Goal: Task Accomplishment & Management: Use online tool/utility

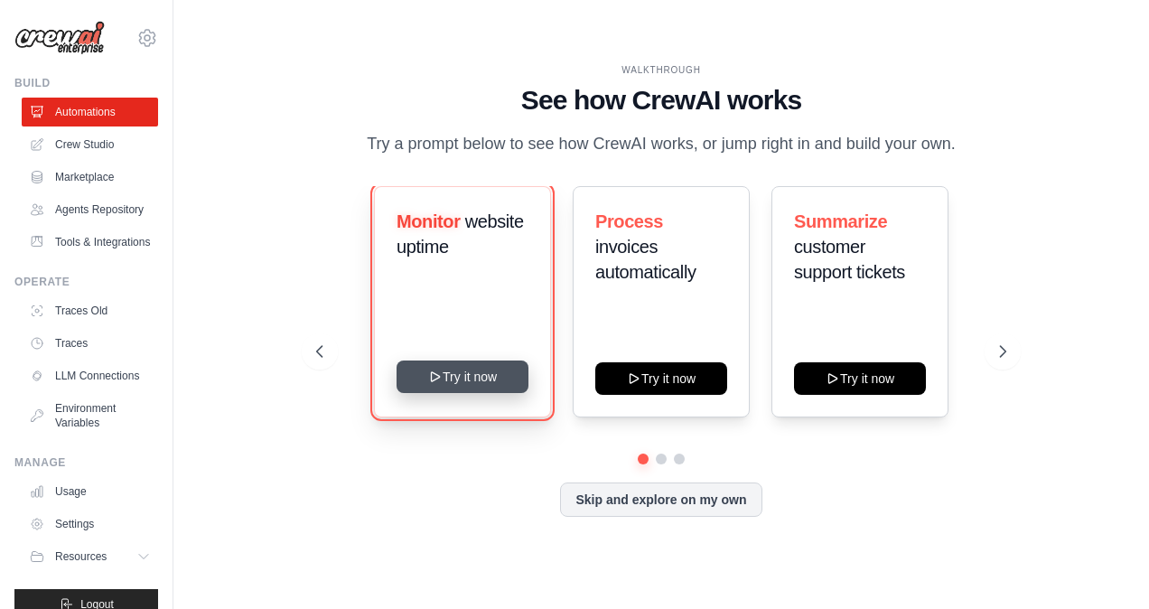
click at [488, 386] on button "Try it now" at bounding box center [462, 376] width 132 height 33
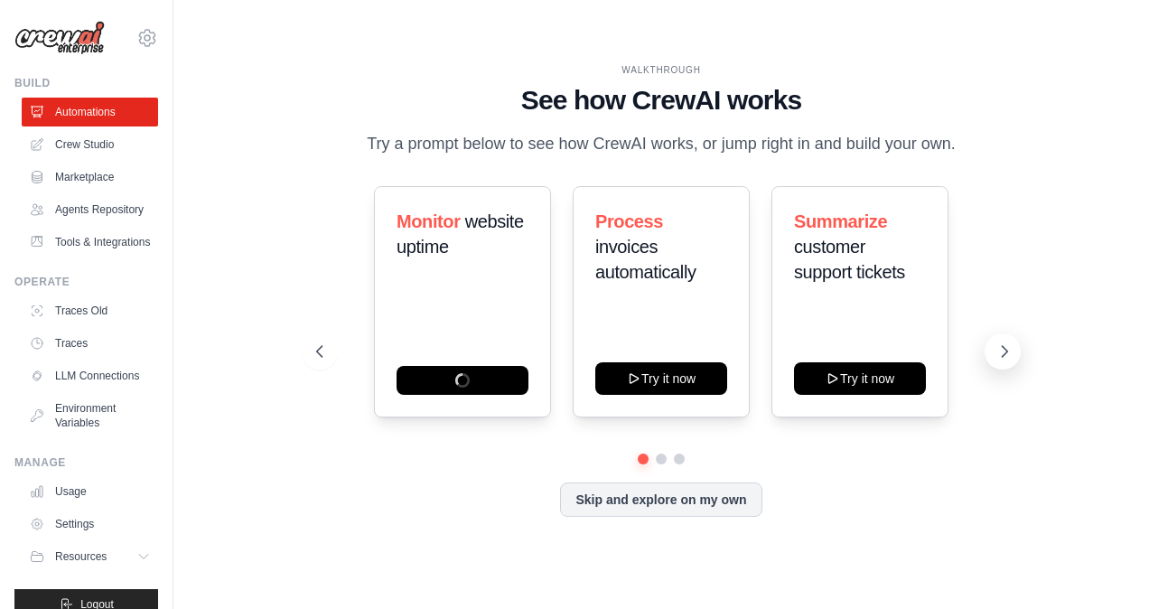
click at [1008, 352] on icon at bounding box center [1004, 351] width 5 height 11
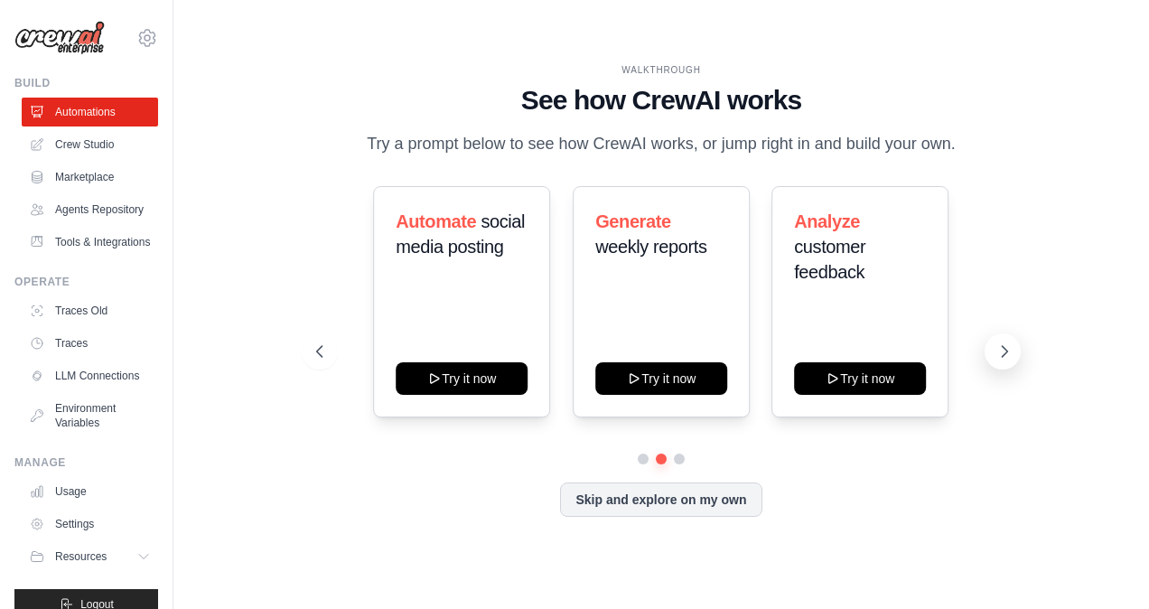
click at [1008, 352] on icon at bounding box center [1004, 351] width 5 height 11
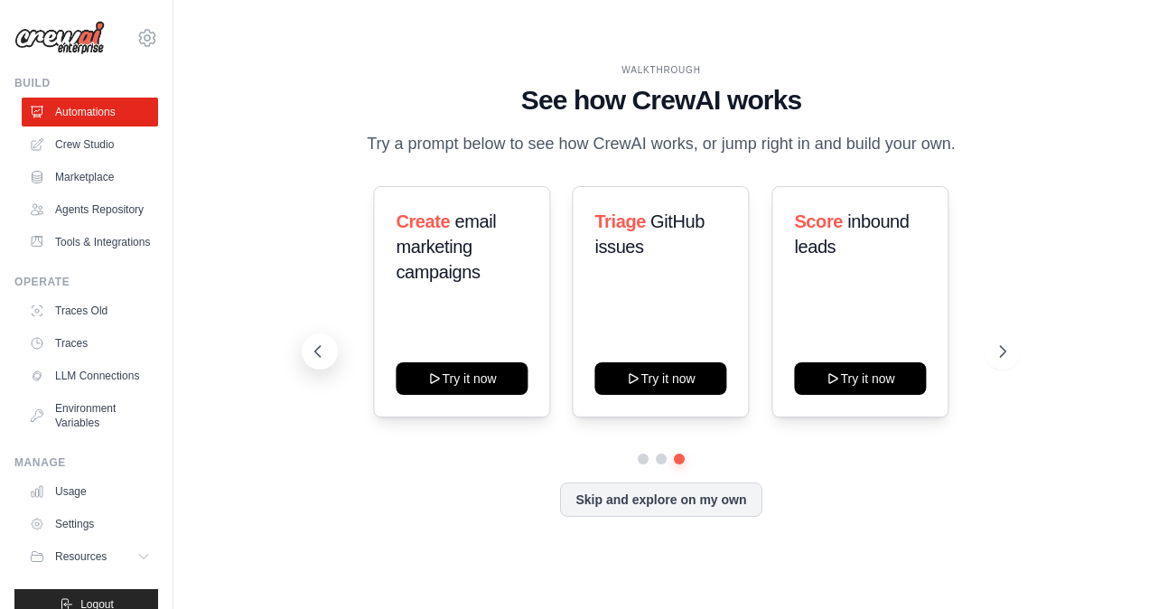
click at [316, 344] on icon at bounding box center [318, 351] width 18 height 18
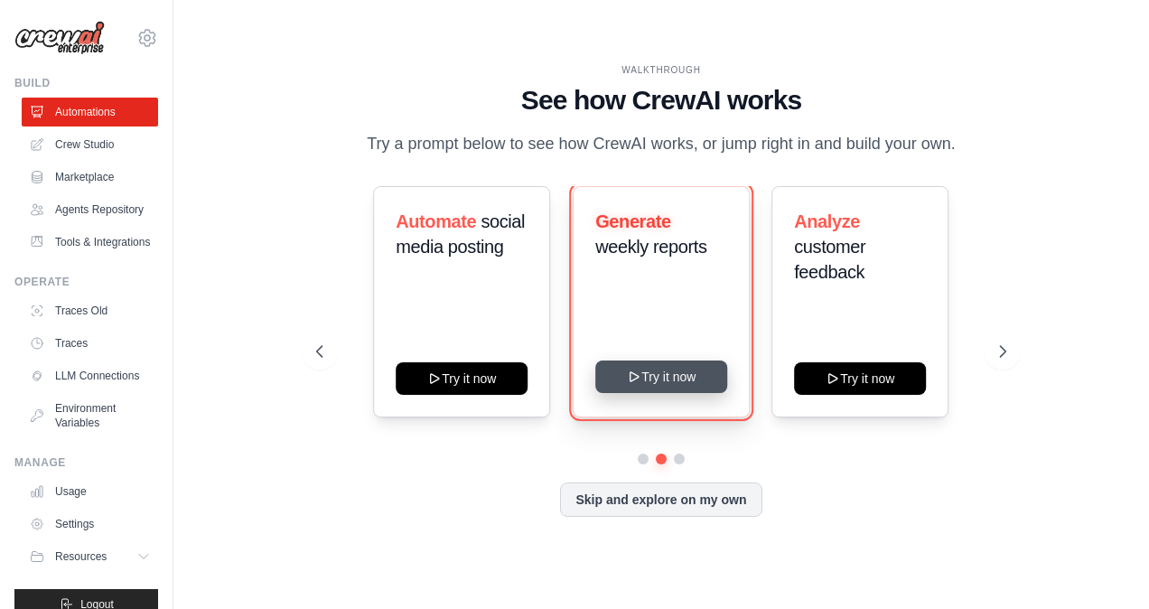
click at [657, 379] on button "Try it now" at bounding box center [661, 376] width 132 height 33
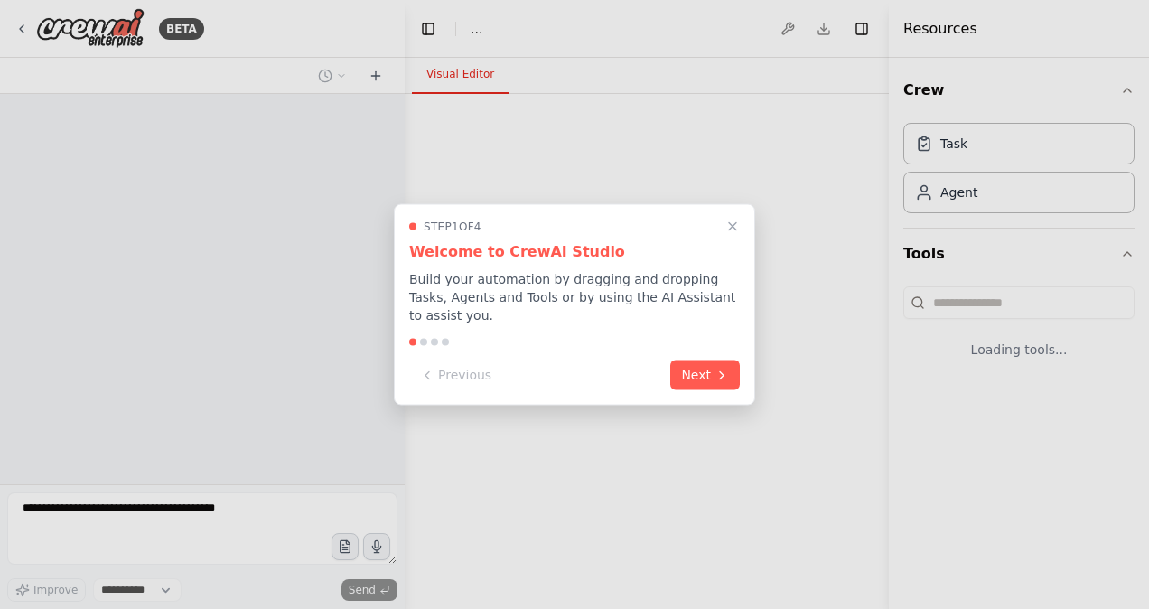
select select "****"
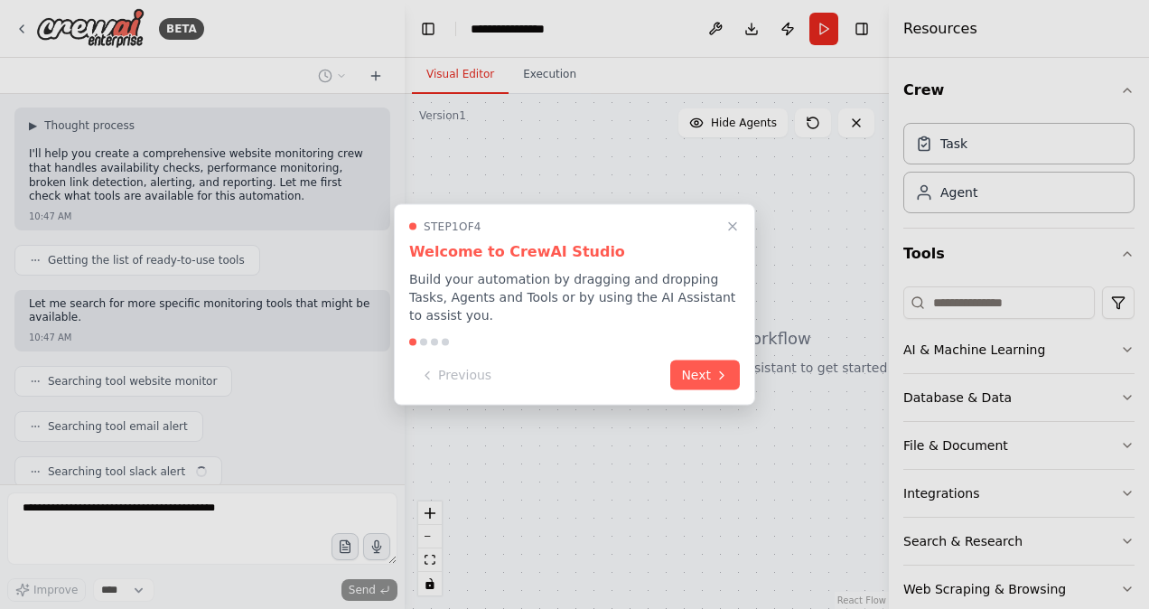
scroll to position [150, 0]
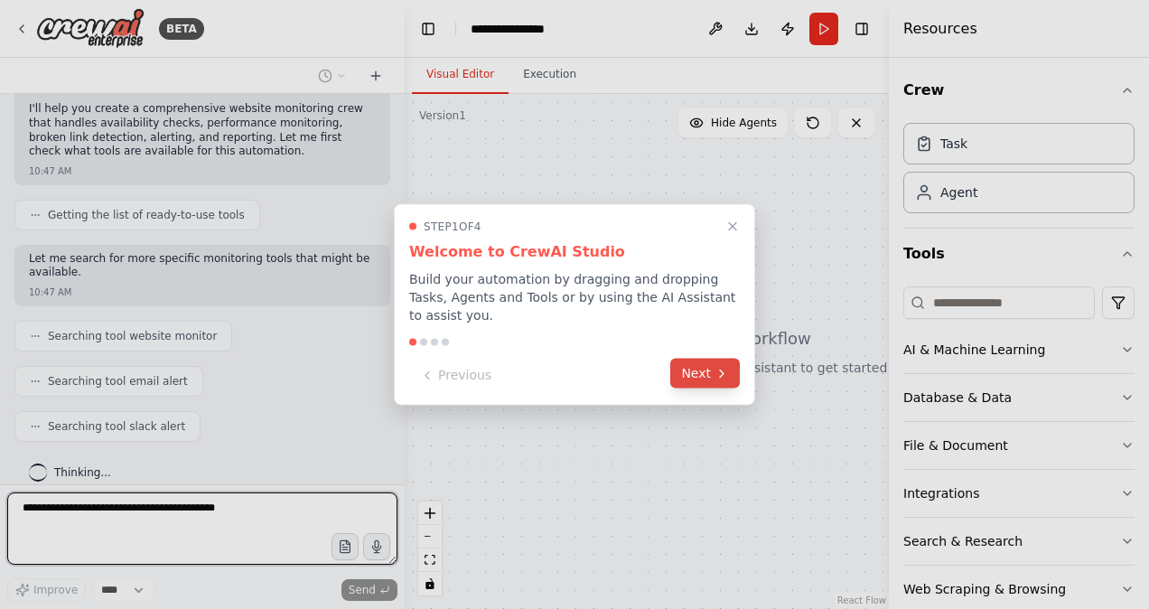
click at [678, 363] on button "Next" at bounding box center [705, 374] width 70 height 30
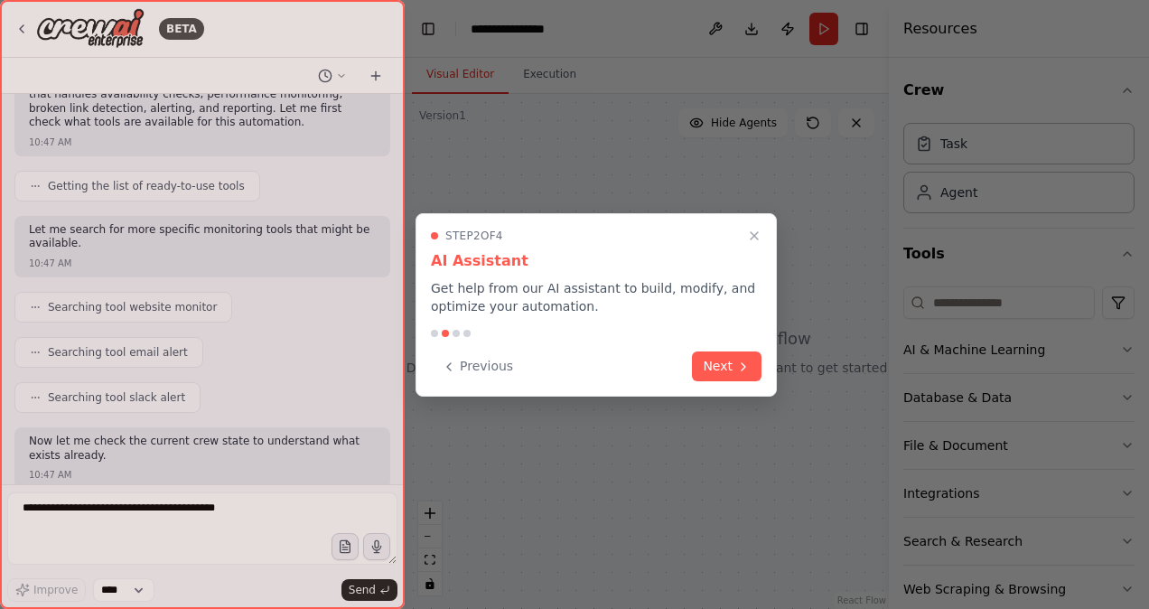
scroll to position [270, 0]
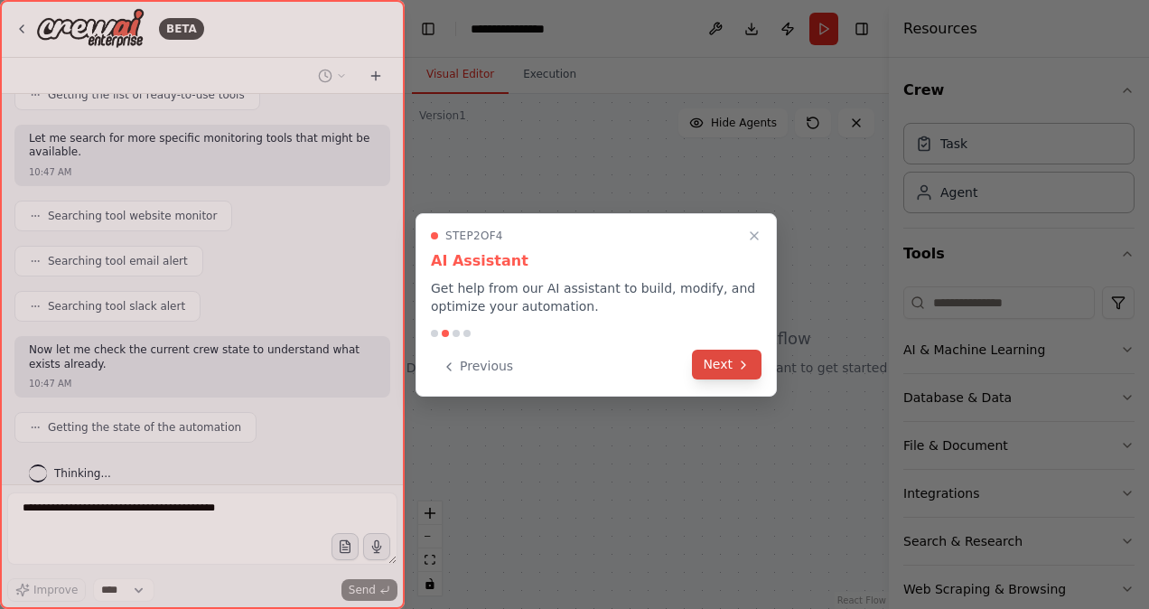
click at [732, 370] on button "Next" at bounding box center [727, 364] width 70 height 30
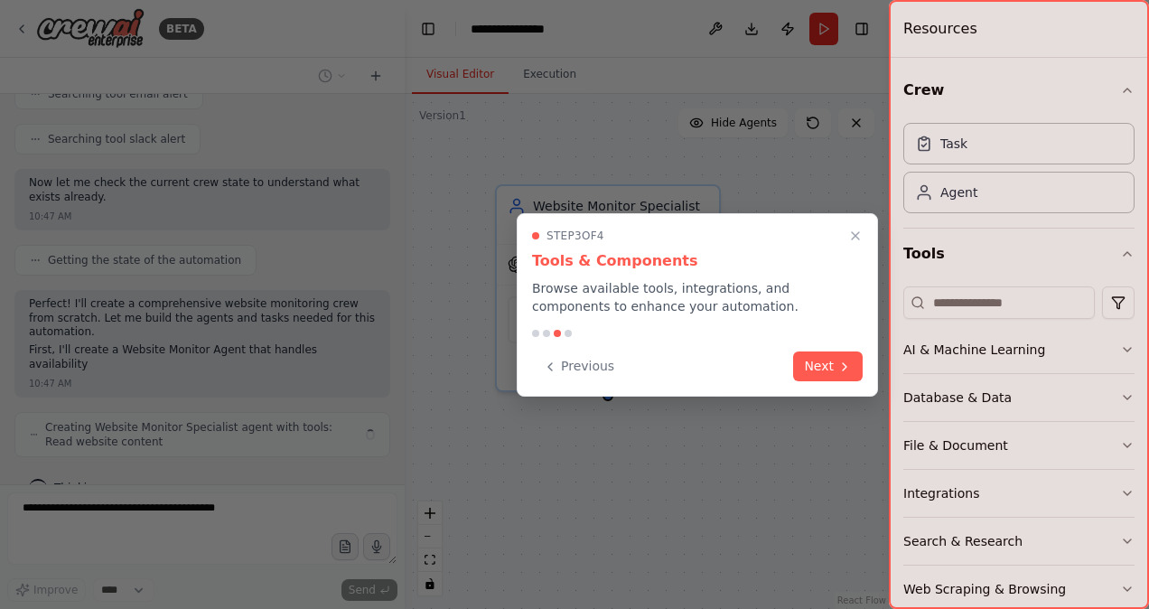
scroll to position [452, 0]
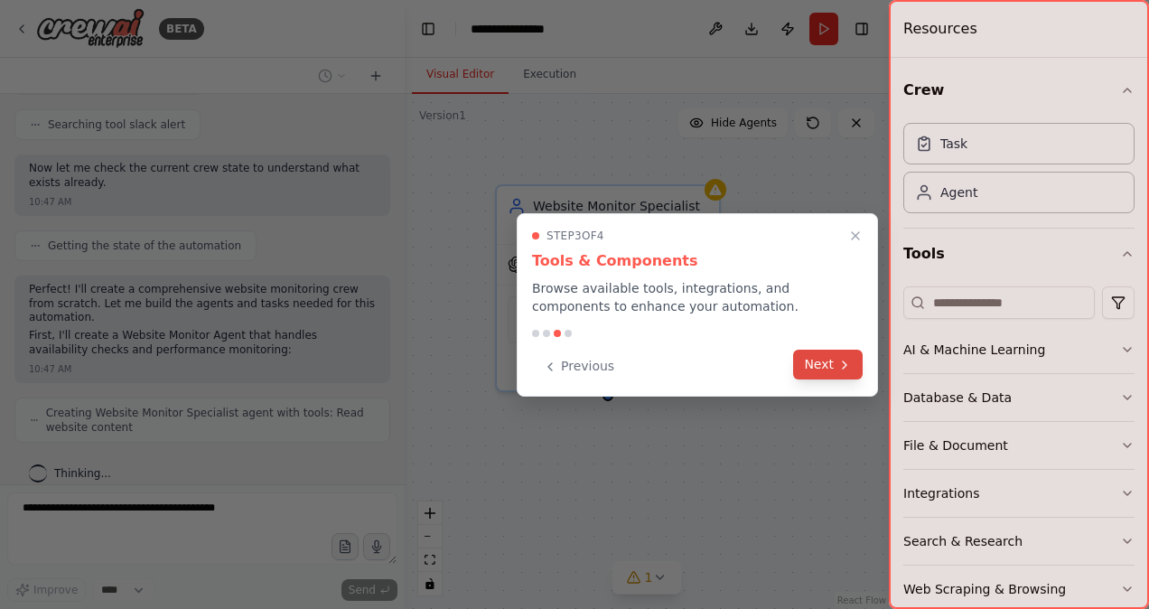
click at [812, 367] on button "Next" at bounding box center [828, 364] width 70 height 30
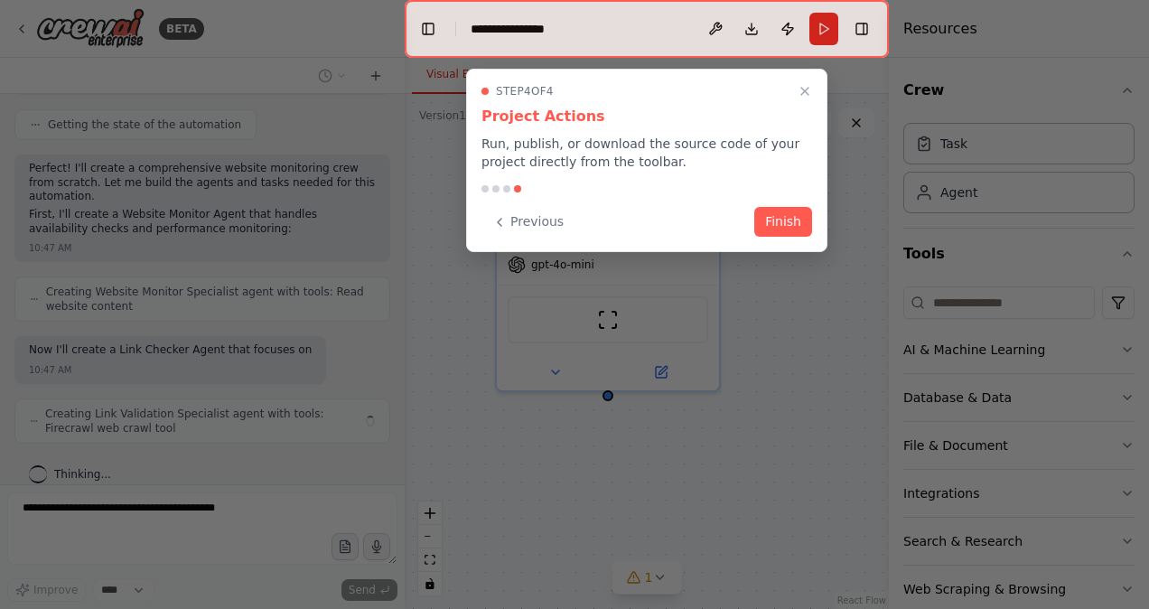
scroll to position [586, 0]
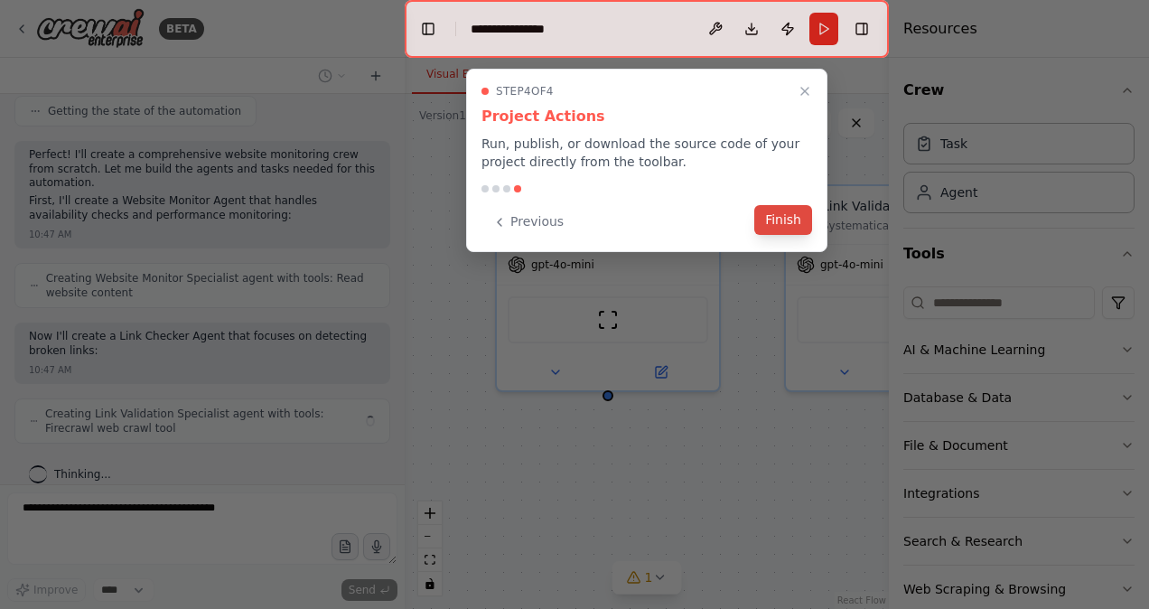
click at [784, 211] on button "Finish" at bounding box center [783, 220] width 58 height 30
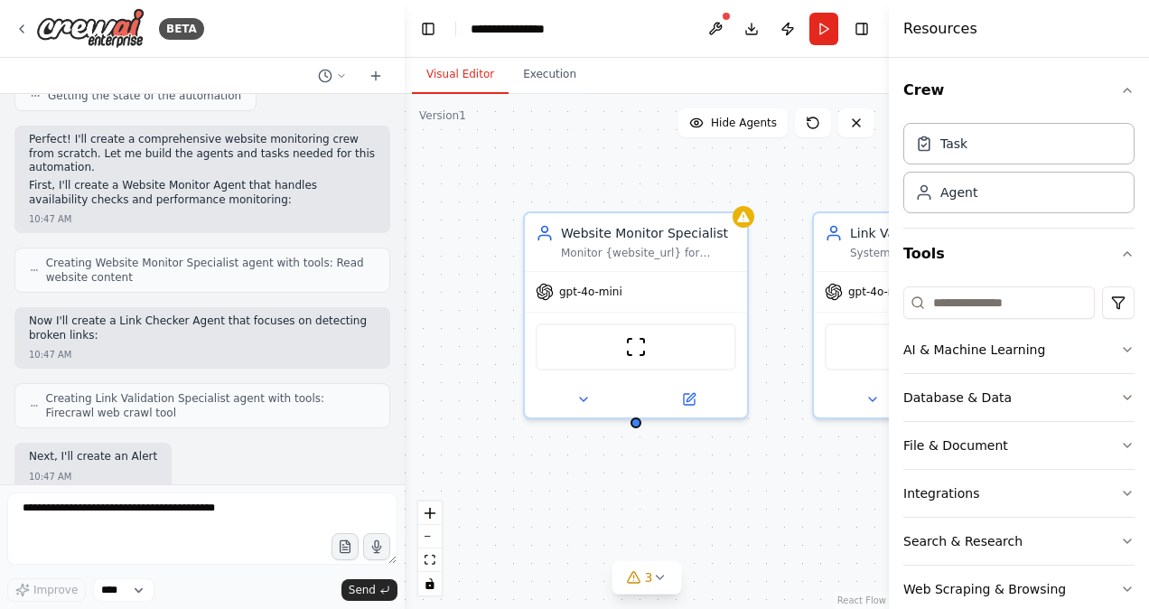
scroll to position [721, 0]
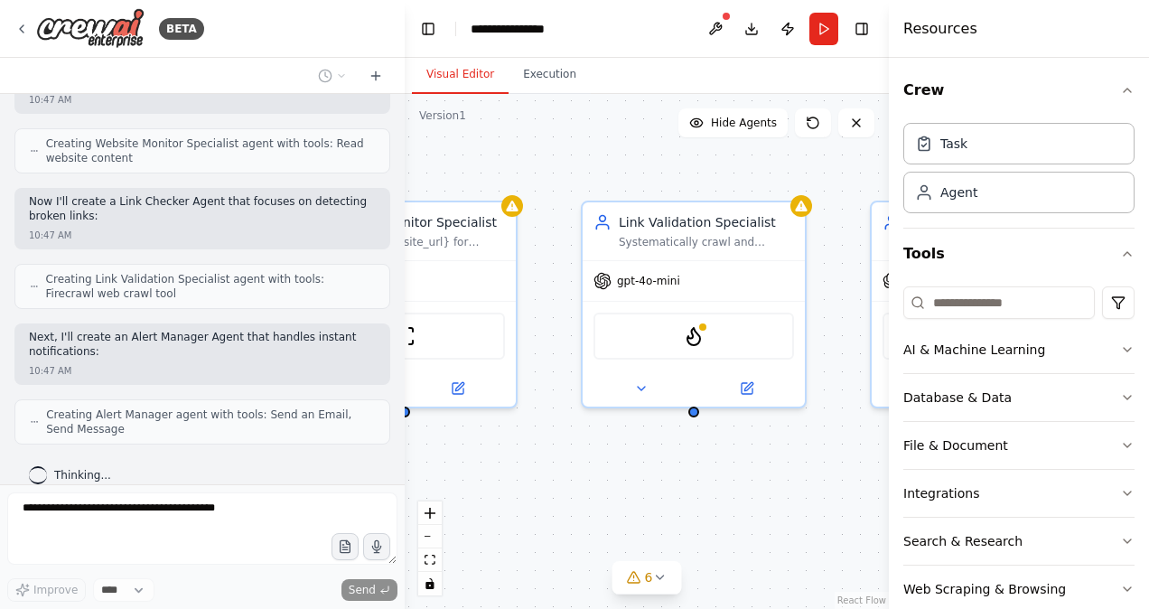
drag, startPoint x: 794, startPoint y: 452, endPoint x: 588, endPoint y: 468, distance: 206.5
click at [588, 468] on div "Website Monitor Specialist Monitor {website_url} for availability, performance,…" at bounding box center [647, 351] width 484 height 515
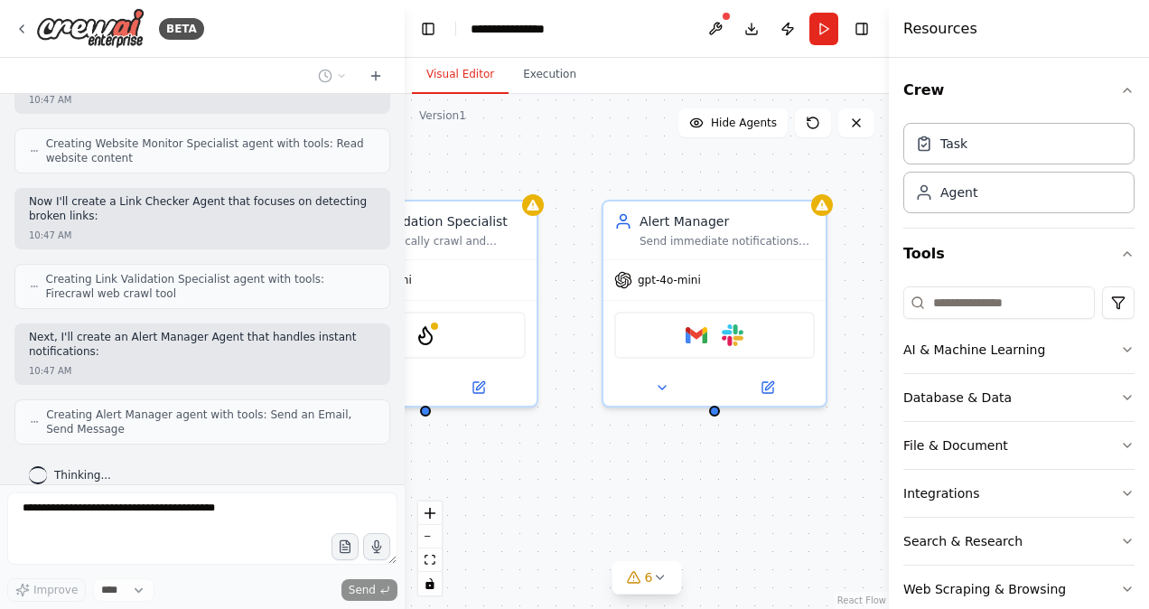
drag, startPoint x: 755, startPoint y: 478, endPoint x: 489, endPoint y: 477, distance: 265.5
click at [489, 477] on div "Website Monitor Specialist Monitor {website_url} for availability, performance,…" at bounding box center [647, 351] width 484 height 515
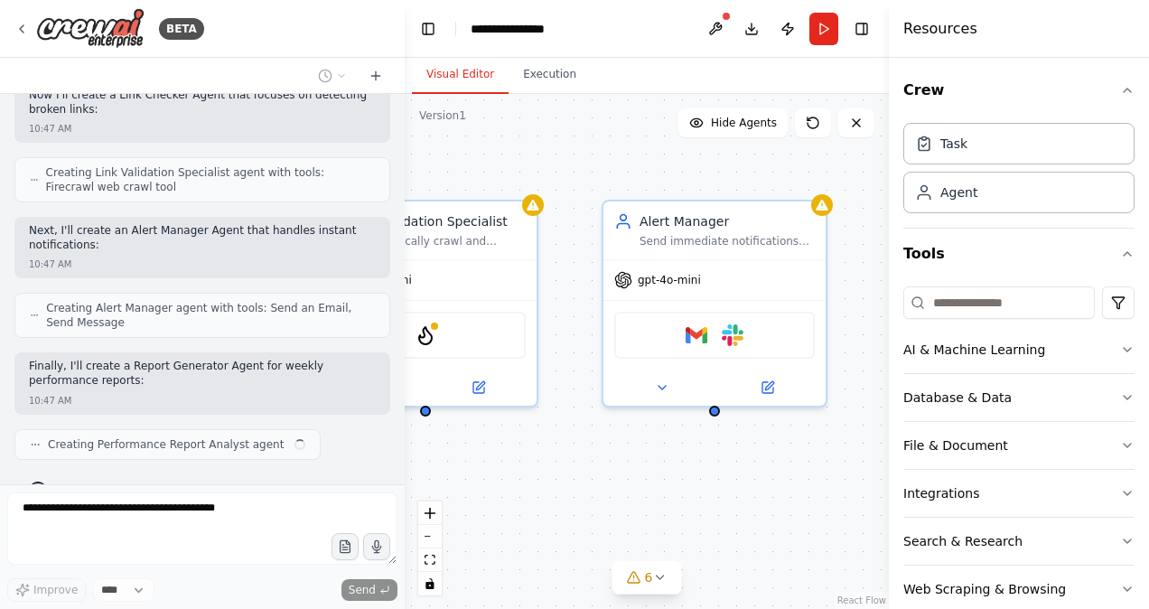
scroll to position [842, 0]
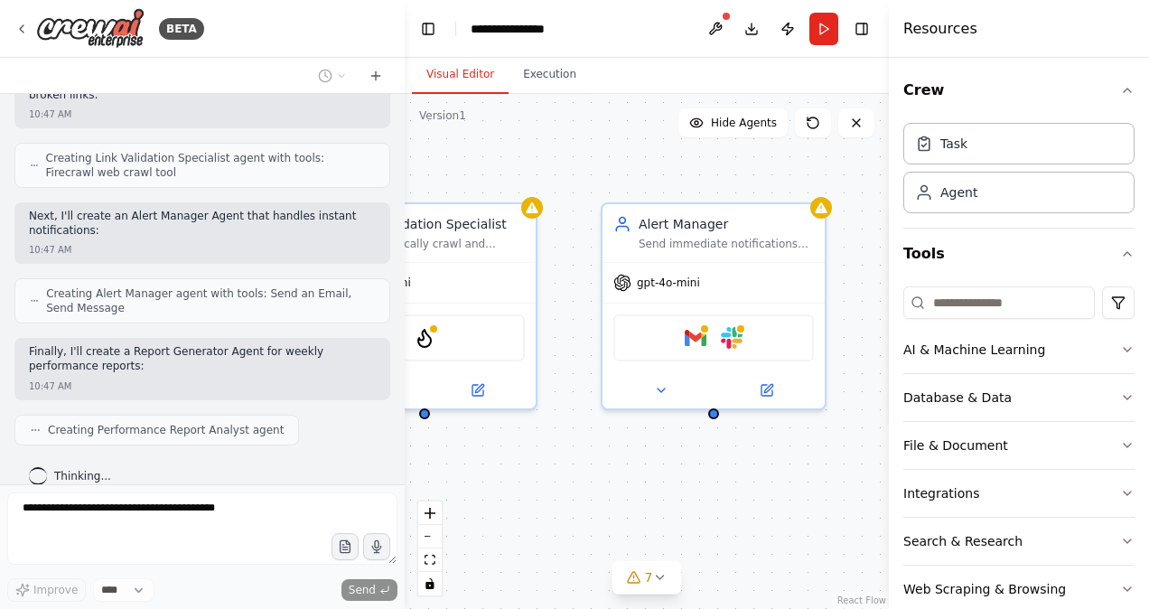
drag, startPoint x: 718, startPoint y: 500, endPoint x: 529, endPoint y: 507, distance: 188.8
click at [582, 507] on div "Website Monitor Specialist Monitor {website_url} for availability, performance,…" at bounding box center [647, 351] width 484 height 515
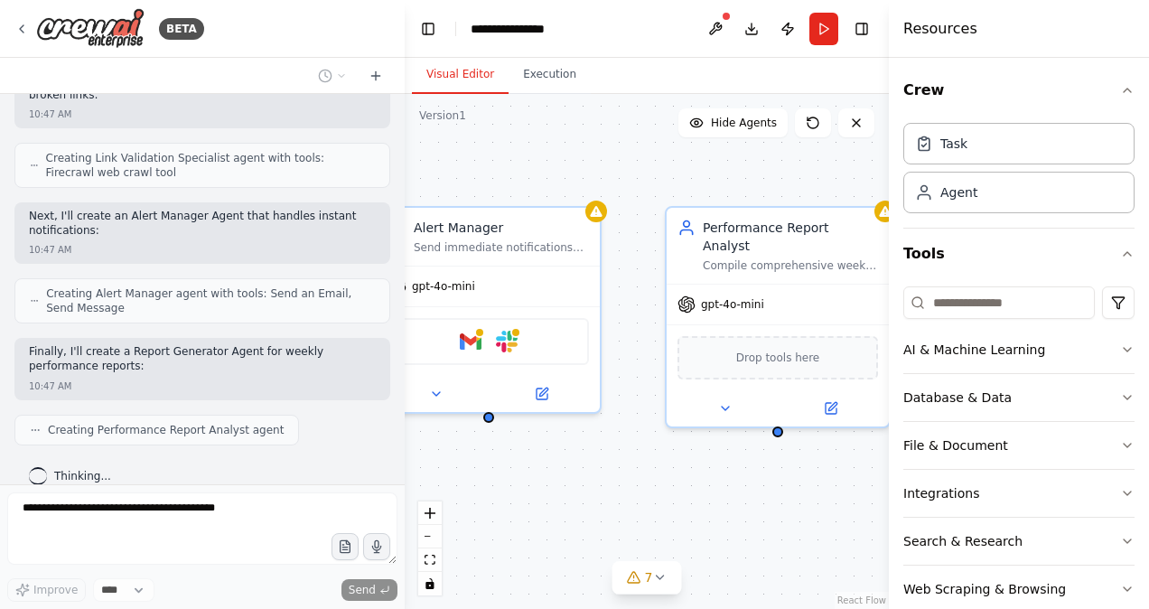
drag, startPoint x: 529, startPoint y: 507, endPoint x: 468, endPoint y: 507, distance: 61.4
click at [468, 507] on div "Website Monitor Specialist Monitor {website_url} for availability, performance,…" at bounding box center [647, 351] width 484 height 515
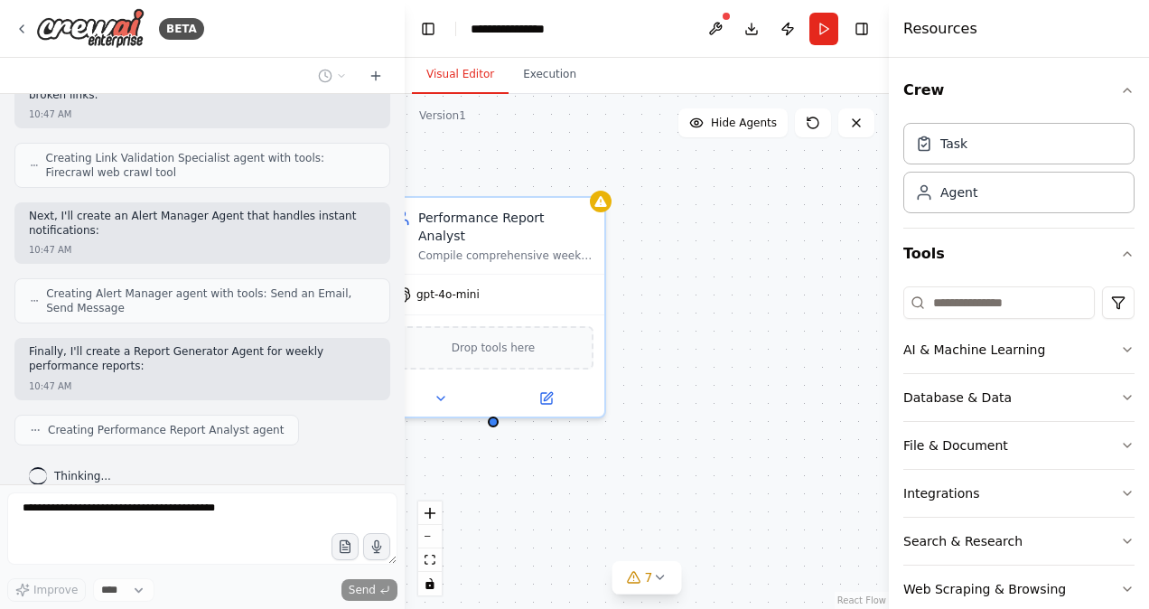
drag, startPoint x: 793, startPoint y: 523, endPoint x: 510, endPoint y: 513, distance: 282.8
click at [510, 513] on div "Website Monitor Specialist Monitor {website_url} for availability, performance,…" at bounding box center [647, 351] width 484 height 515
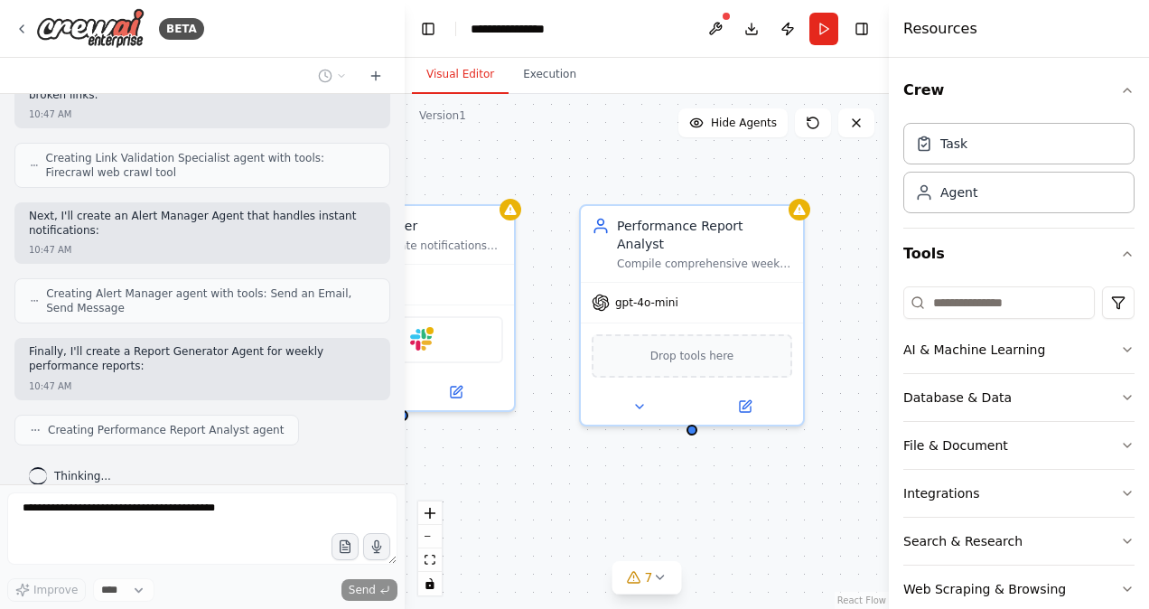
drag, startPoint x: 632, startPoint y: 492, endPoint x: 831, endPoint y: 504, distance: 199.0
click at [831, 504] on div "Website Monitor Specialist Monitor {website_url} for availability, performance,…" at bounding box center [647, 351] width 484 height 515
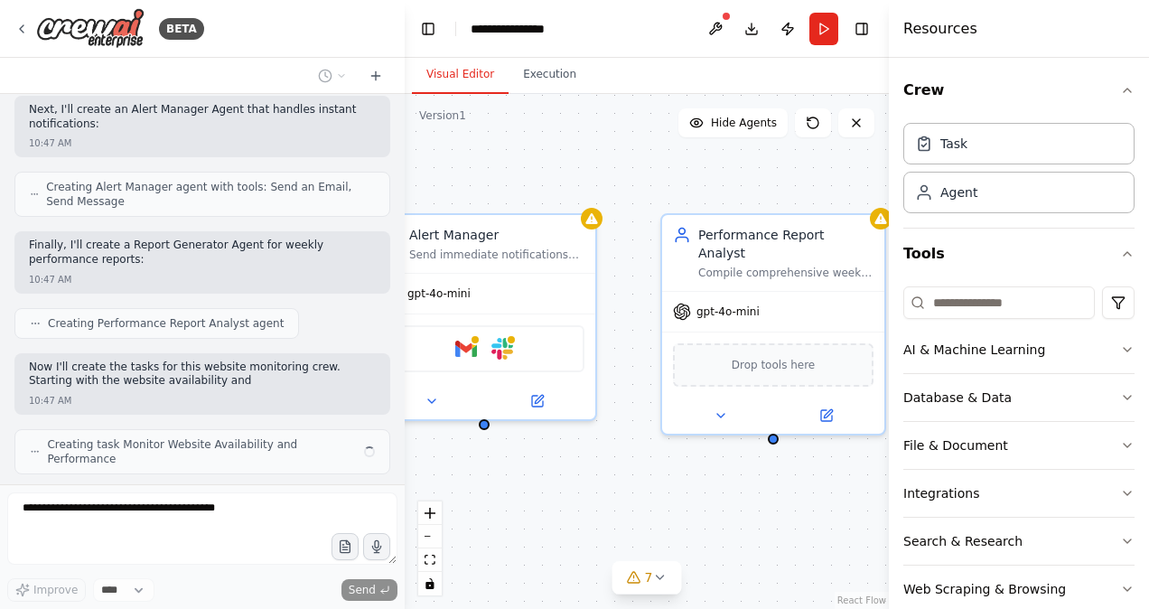
scroll to position [963, 0]
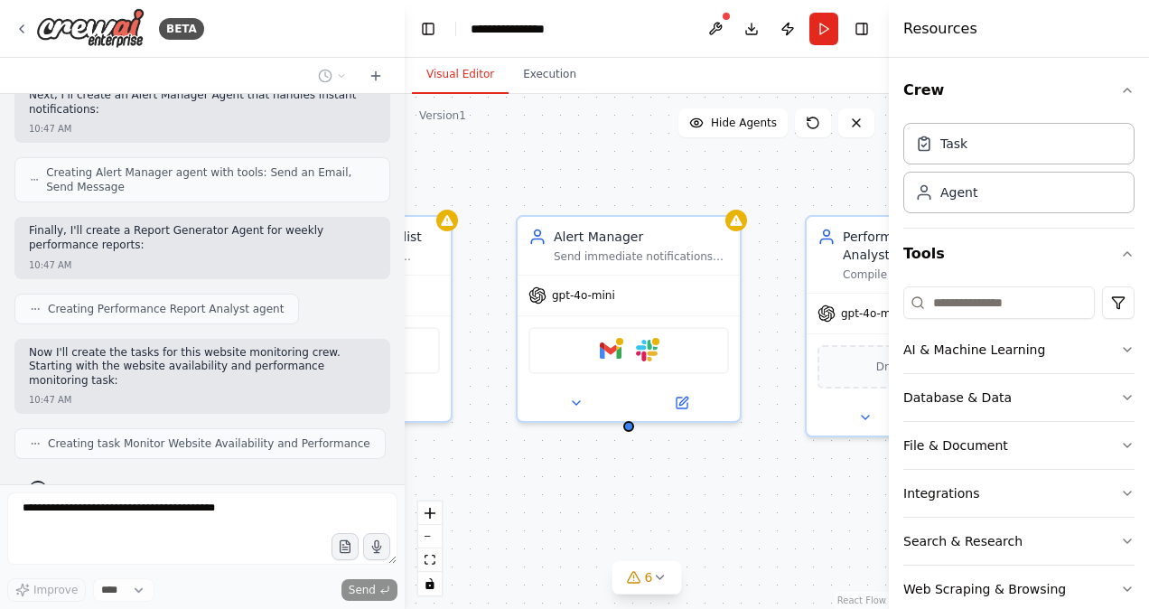
drag, startPoint x: 585, startPoint y: 506, endPoint x: 777, endPoint y: 511, distance: 191.5
click at [777, 511] on div ".deletable-edge-delete-btn { width: 20px; height: 20px; border: 0px solid #ffff…" at bounding box center [647, 351] width 484 height 515
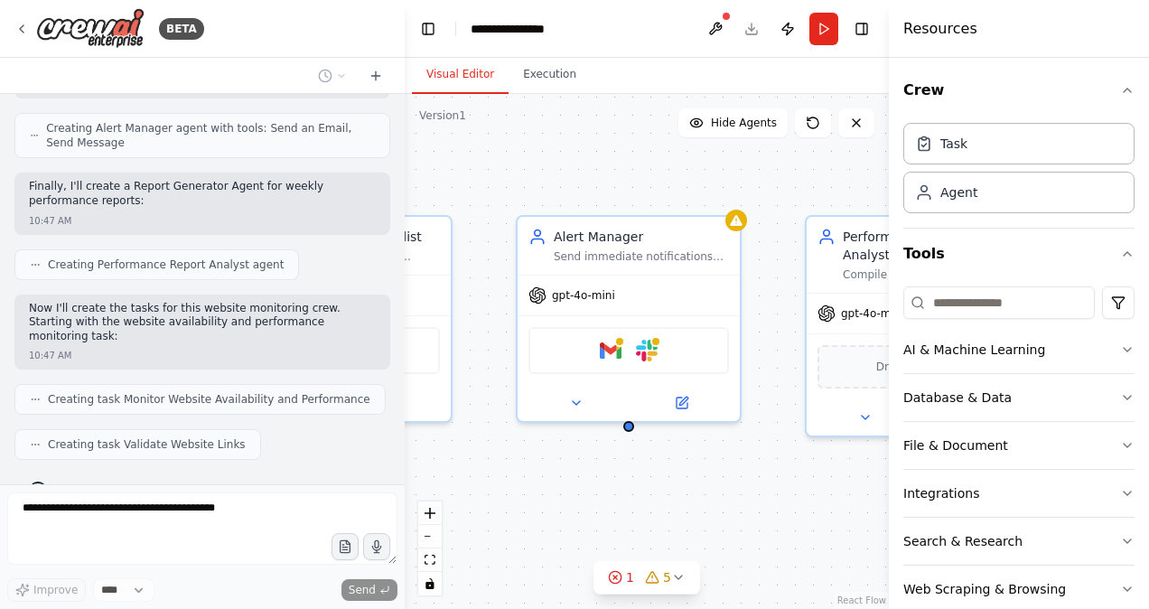
scroll to position [1051, 0]
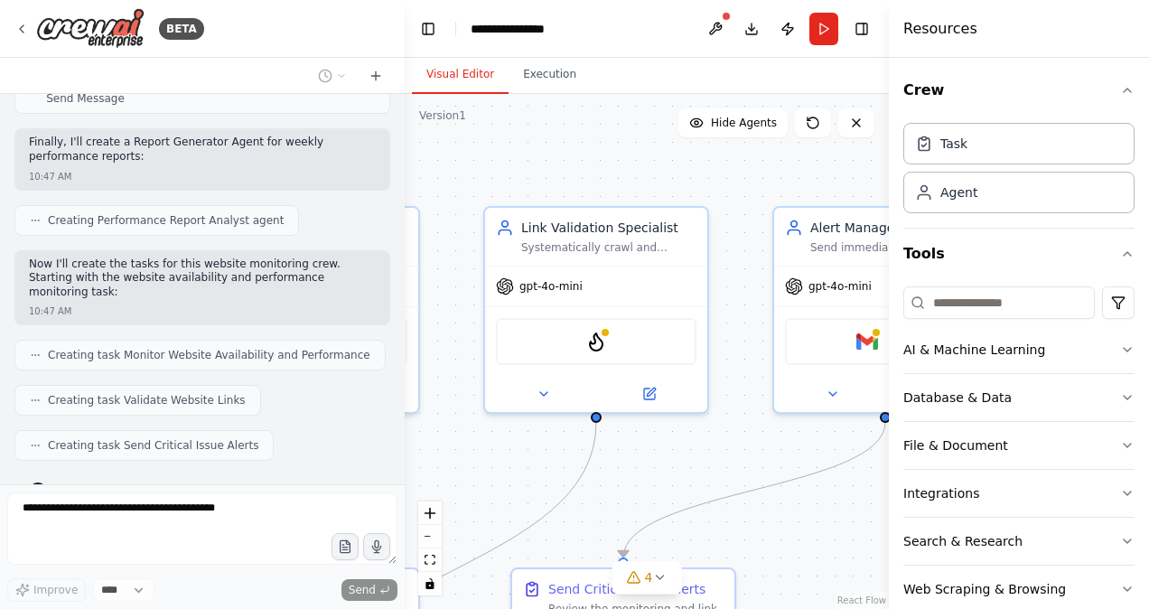
drag, startPoint x: 571, startPoint y: 506, endPoint x: 837, endPoint y: 477, distance: 268.0
click at [833, 491] on div ".deletable-edge-delete-btn { width: 20px; height: 20px; border: 0px solid #ffff…" at bounding box center [647, 351] width 484 height 515
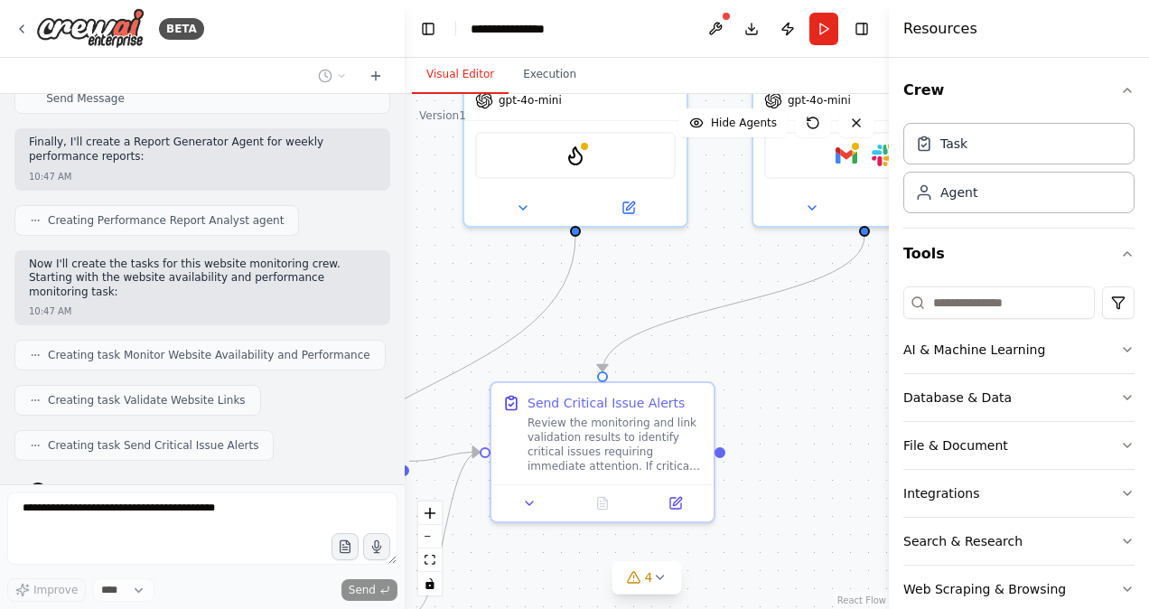
drag, startPoint x: 777, startPoint y: 536, endPoint x: 750, endPoint y: 356, distance: 182.5
click at [750, 356] on div ".deletable-edge-delete-btn { width: 20px; height: 20px; border: 0px solid #ffff…" at bounding box center [647, 351] width 484 height 515
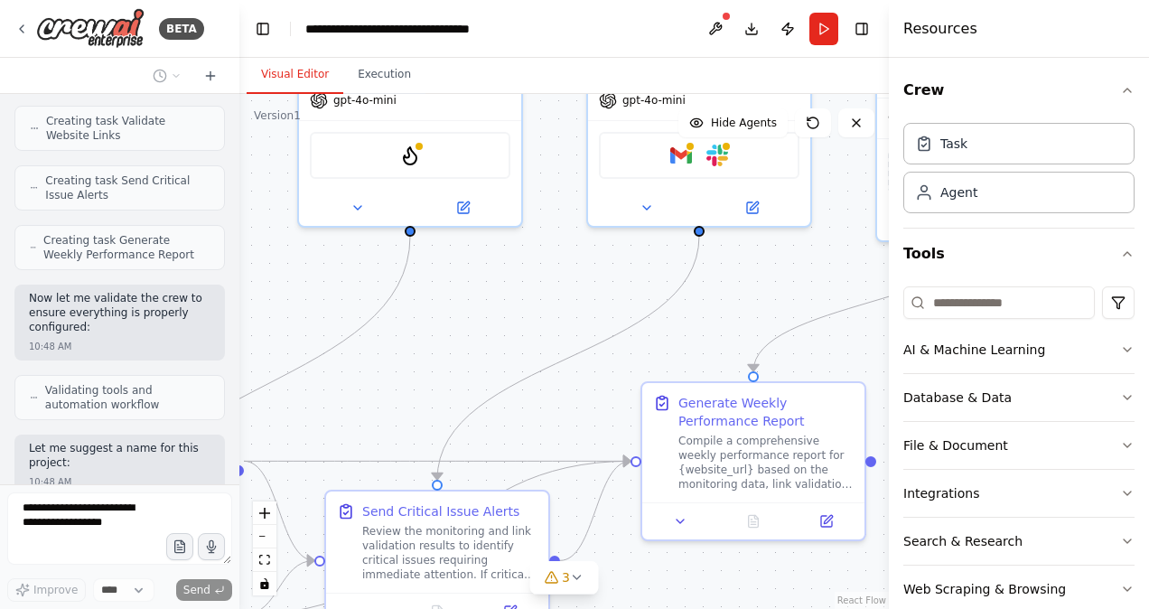
scroll to position [1700, 0]
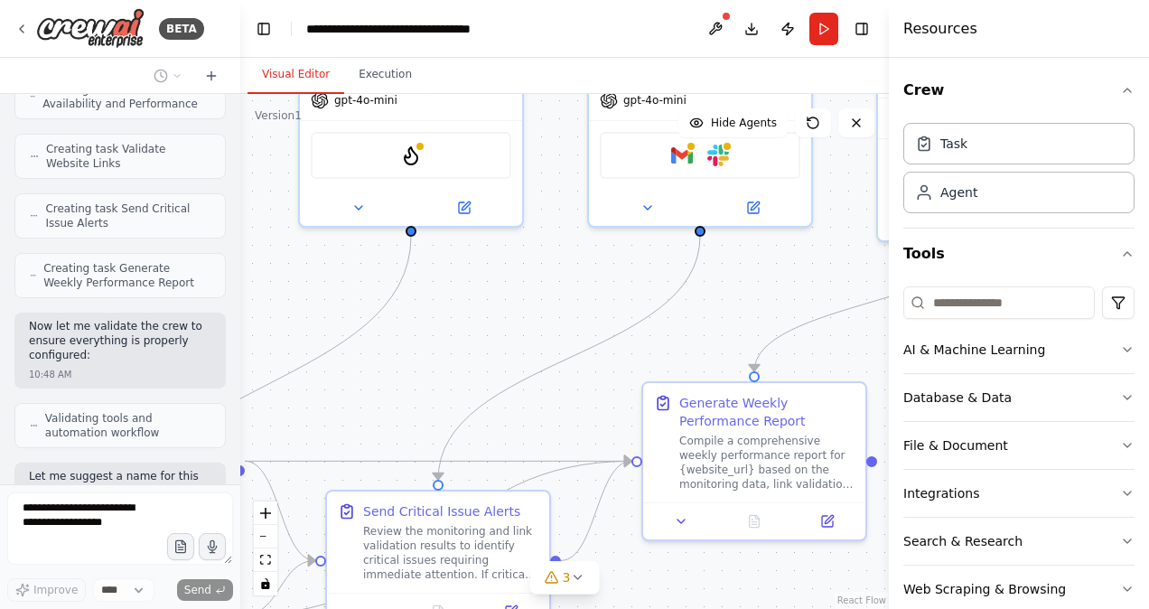
drag, startPoint x: 397, startPoint y: 311, endPoint x: 240, endPoint y: 314, distance: 157.2
click at [240, 314] on div "BETA Set up a crew that continuously monitors your website availability, checks…" at bounding box center [574, 304] width 1149 height 609
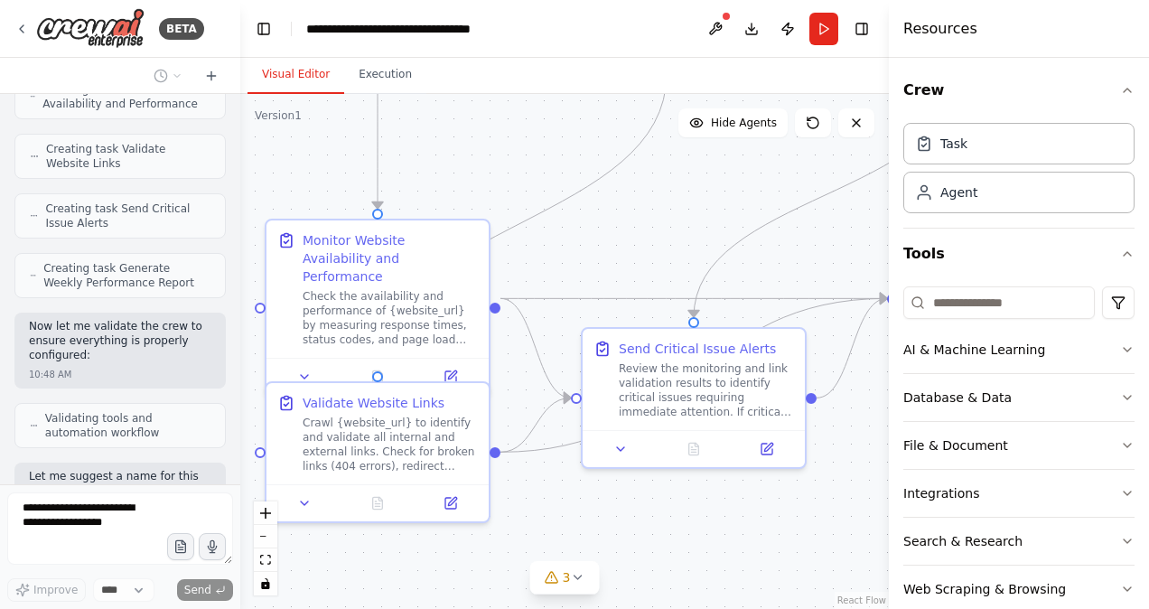
drag, startPoint x: 438, startPoint y: 349, endPoint x: 701, endPoint y: 186, distance: 309.5
click at [710, 172] on div ".deletable-edge-delete-btn { width: 20px; height: 20px; border: 0px solid #ffff…" at bounding box center [564, 351] width 648 height 515
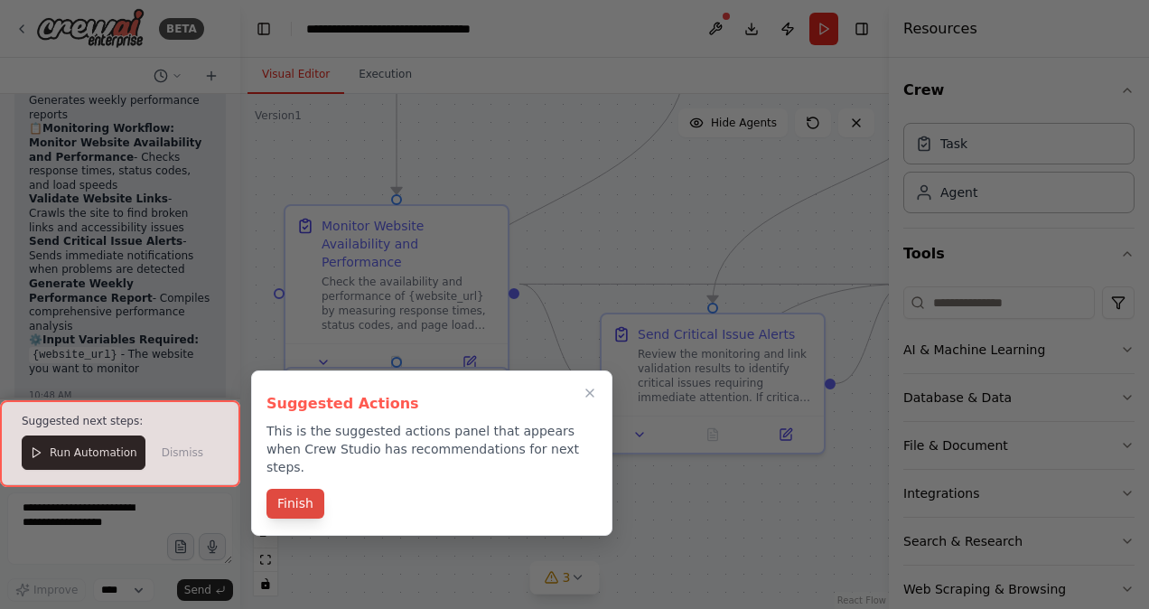
click at [296, 494] on button "Finish" at bounding box center [295, 504] width 58 height 30
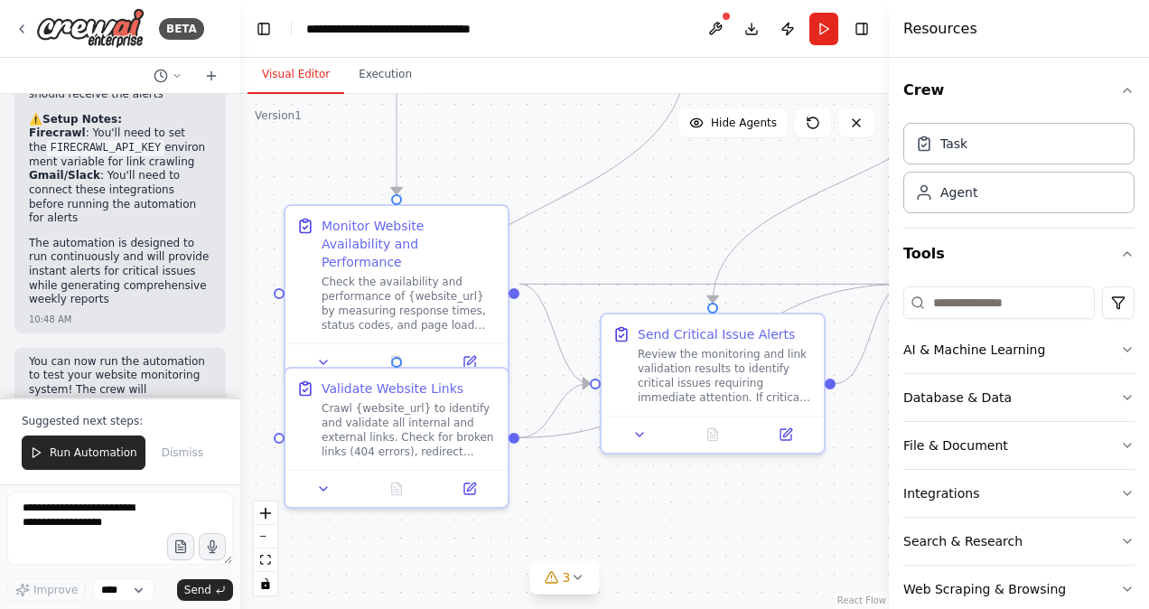
scroll to position [2771, 0]
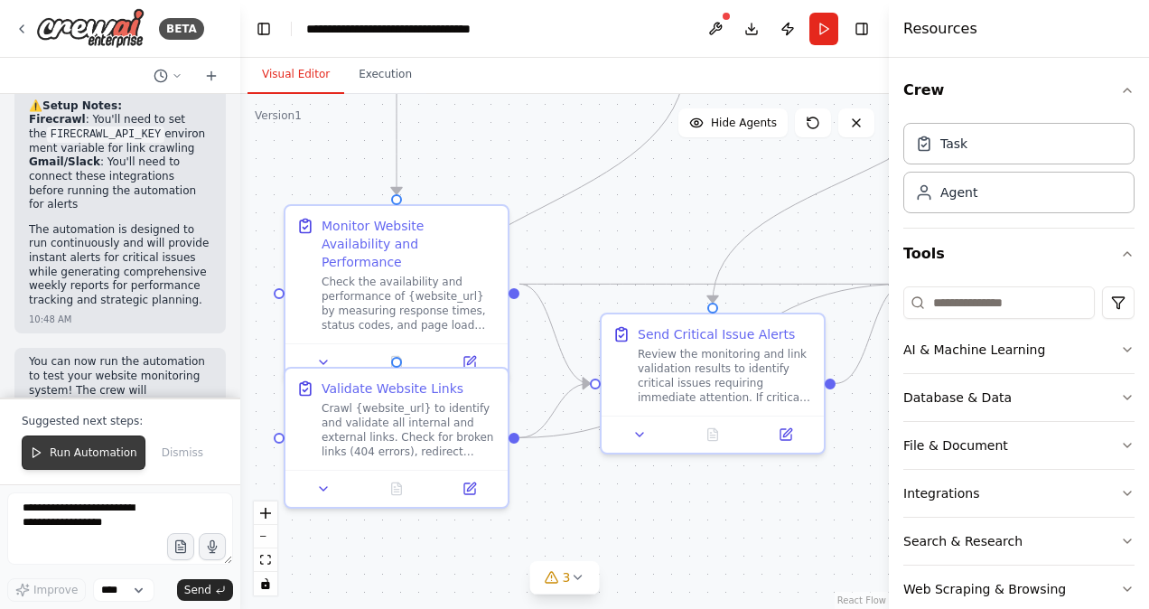
click at [73, 462] on button "Run Automation" at bounding box center [84, 452] width 124 height 34
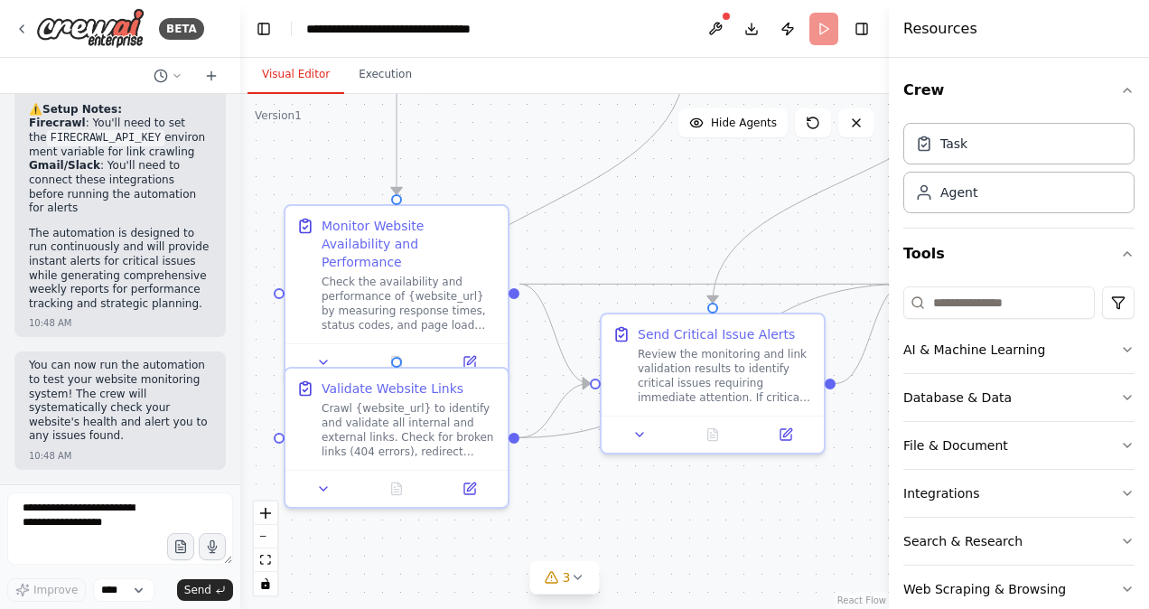
scroll to position [2685, 0]
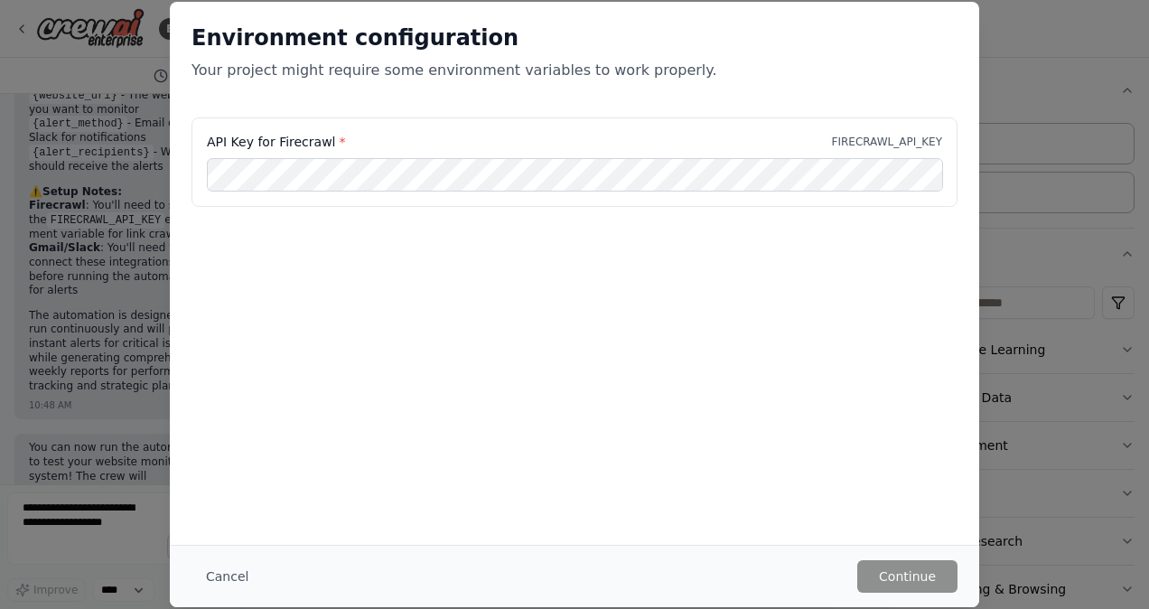
click at [463, 192] on div "API Key for Firecrawl * FIRECRAWL_API_KEY" at bounding box center [574, 161] width 766 height 89
click at [656, 428] on div "Environment configuration Your project might require some environment variables…" at bounding box center [574, 273] width 809 height 543
click at [215, 574] on button "Cancel" at bounding box center [226, 576] width 71 height 33
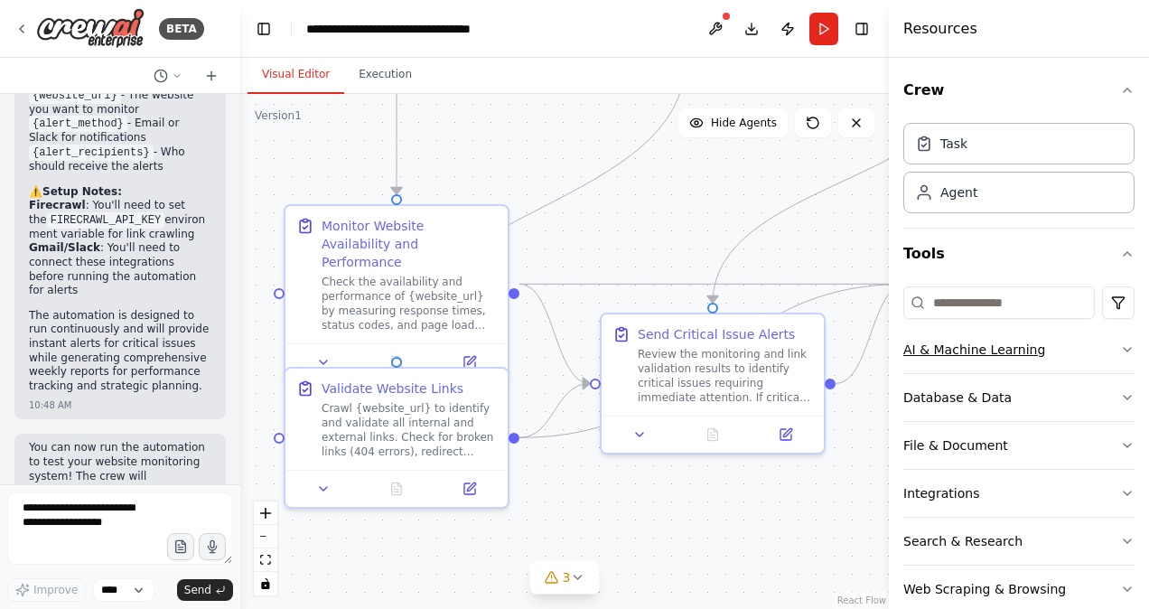
click at [1095, 341] on button "AI & Machine Learning" at bounding box center [1018, 349] width 231 height 47
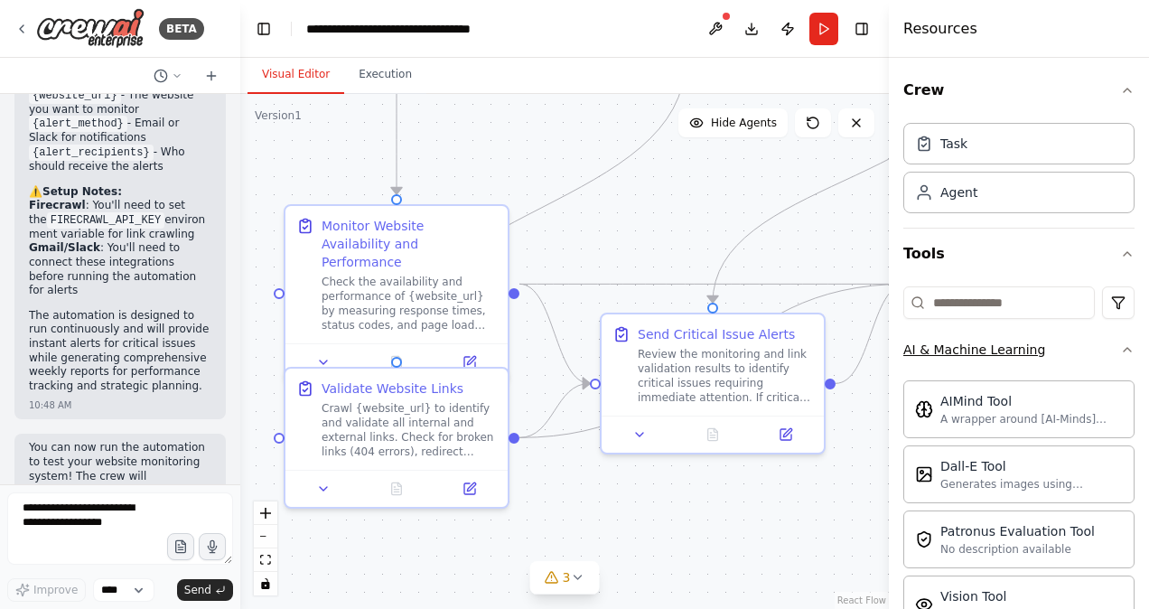
click at [1095, 341] on button "AI & Machine Learning" at bounding box center [1018, 349] width 231 height 47
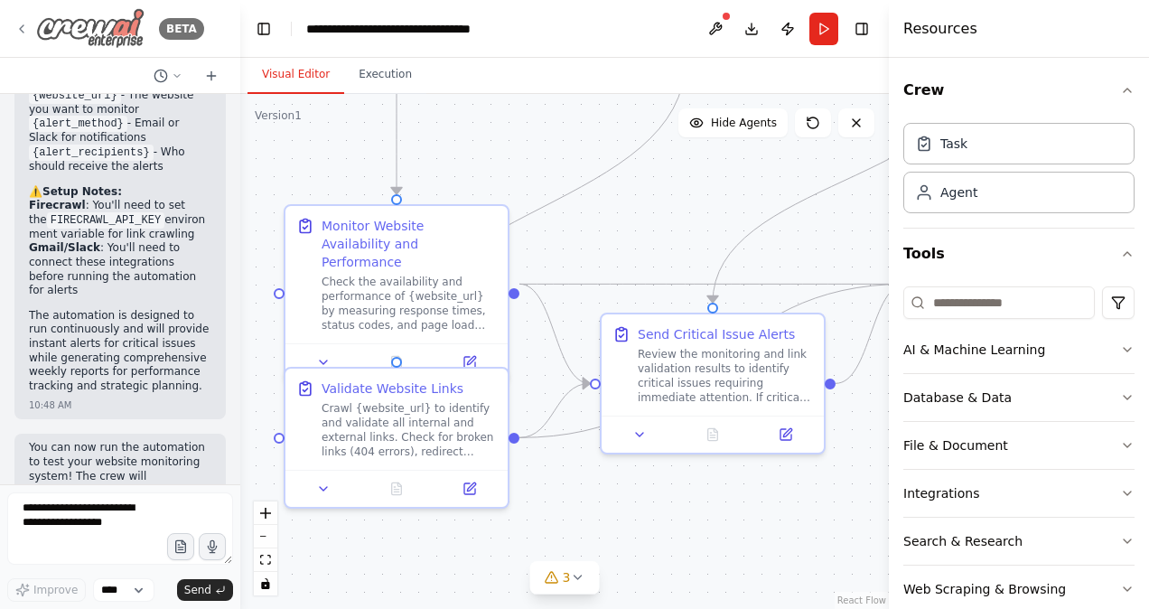
click at [28, 23] on icon at bounding box center [21, 29] width 14 height 14
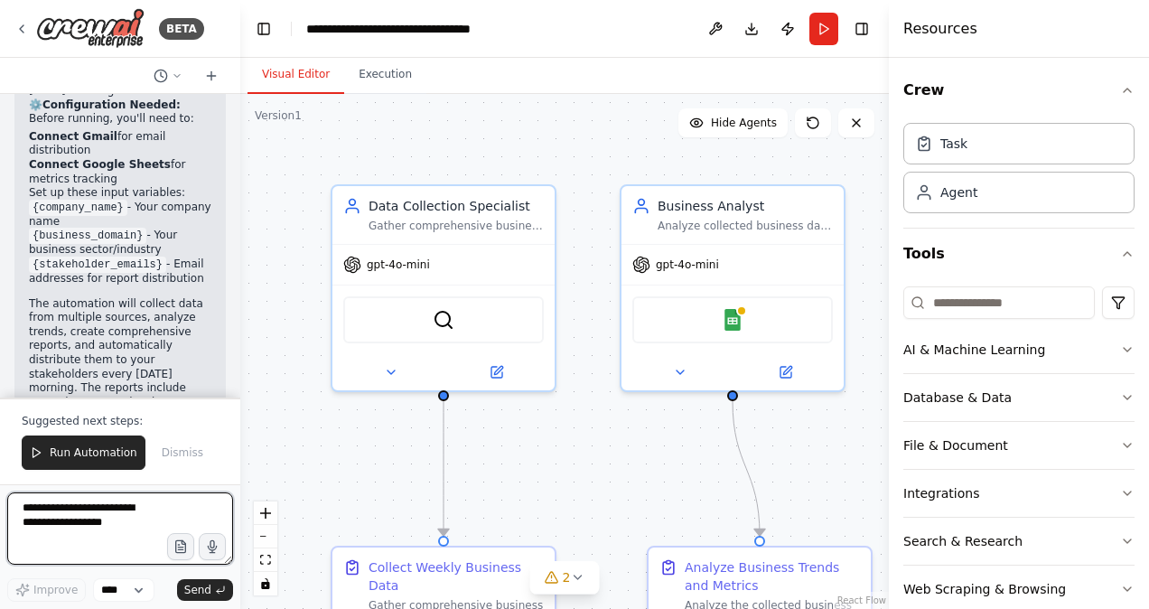
scroll to position [2305, 0]
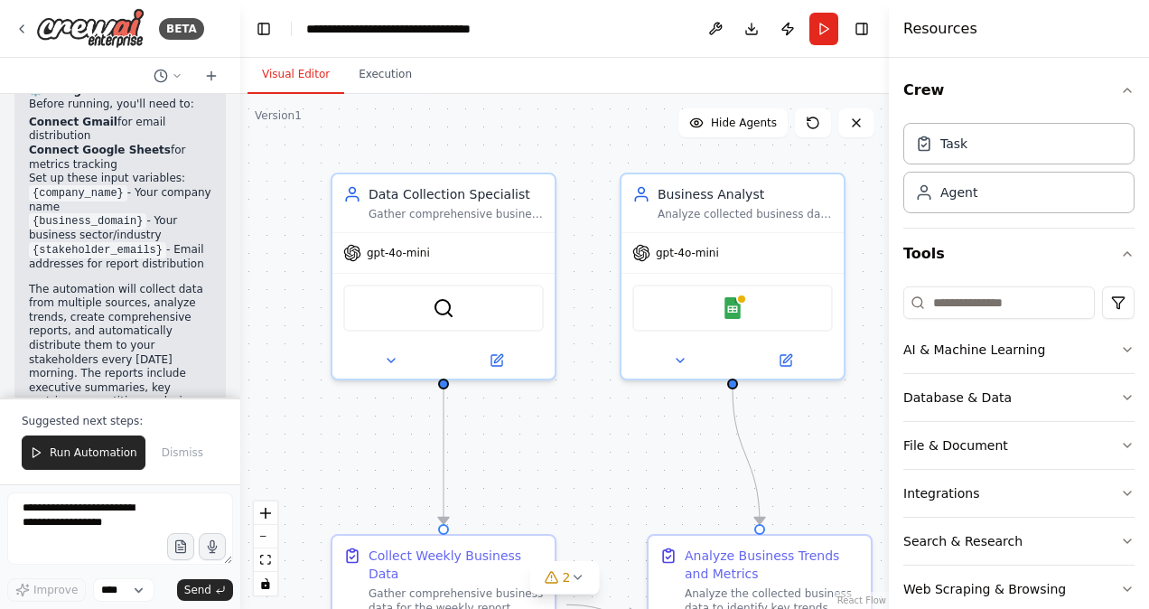
drag, startPoint x: 633, startPoint y: 470, endPoint x: 614, endPoint y: 233, distance: 237.4
click at [628, 394] on div ".deletable-edge-delete-btn { width: 20px; height: 20px; border: 0px solid #ffff…" at bounding box center [564, 351] width 648 height 515
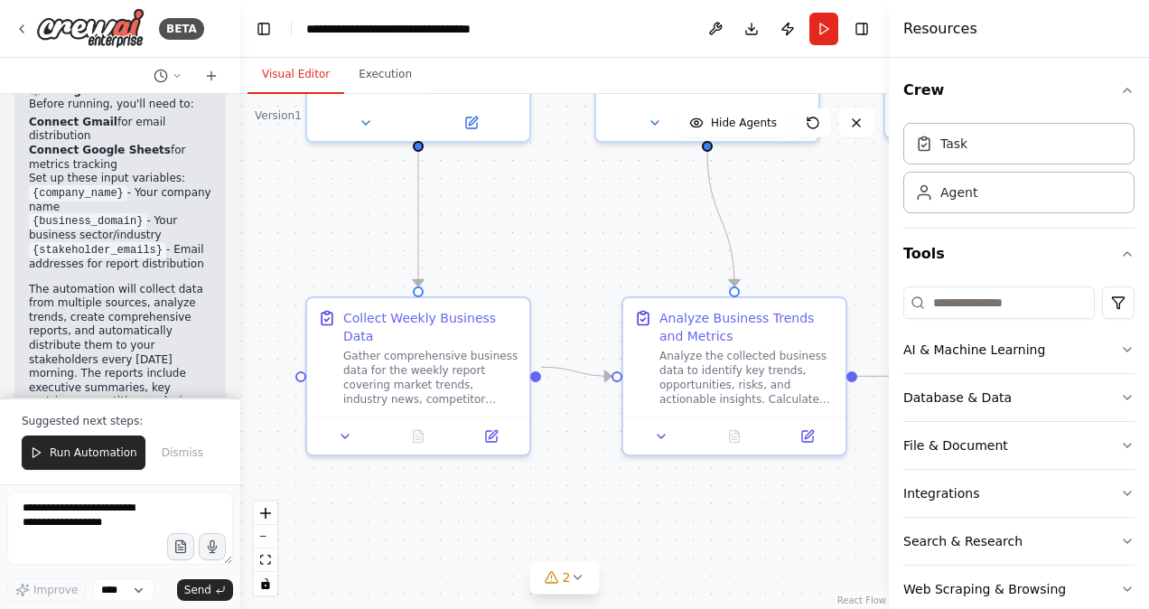
drag, startPoint x: 614, startPoint y: 233, endPoint x: 609, endPoint y: 190, distance: 43.7
click at [609, 190] on div ".deletable-edge-delete-btn { width: 20px; height: 20px; border: 0px solid #ffff…" at bounding box center [564, 351] width 648 height 515
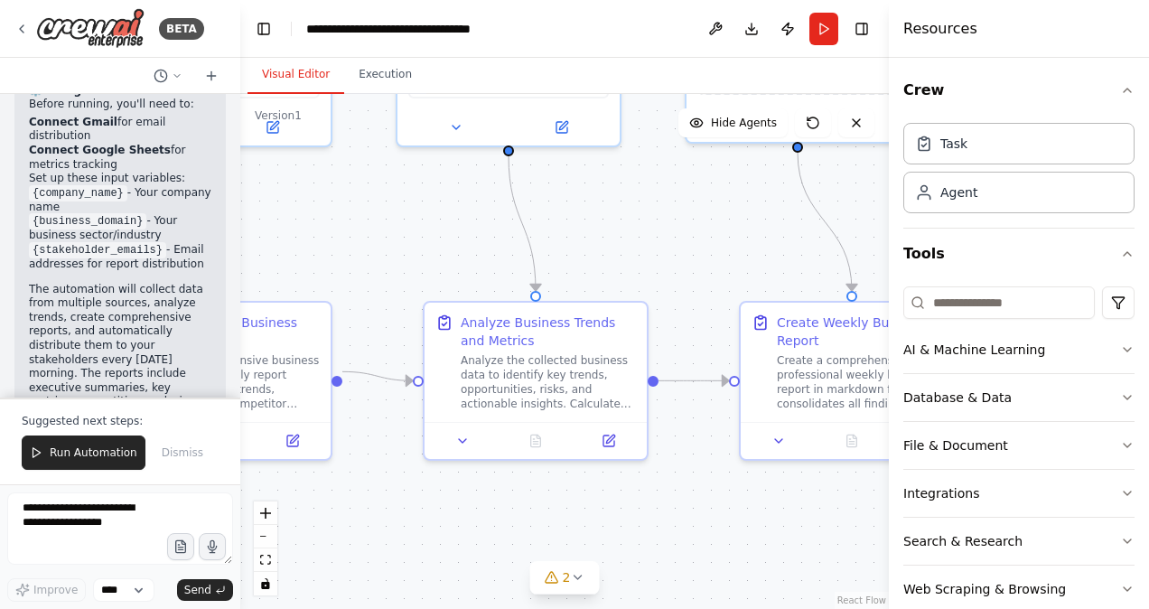
drag, startPoint x: 582, startPoint y: 500, endPoint x: 383, endPoint y: 506, distance: 198.8
click at [383, 506] on div ".deletable-edge-delete-btn { width: 20px; height: 20px; border: 0px solid #ffff…" at bounding box center [564, 351] width 648 height 515
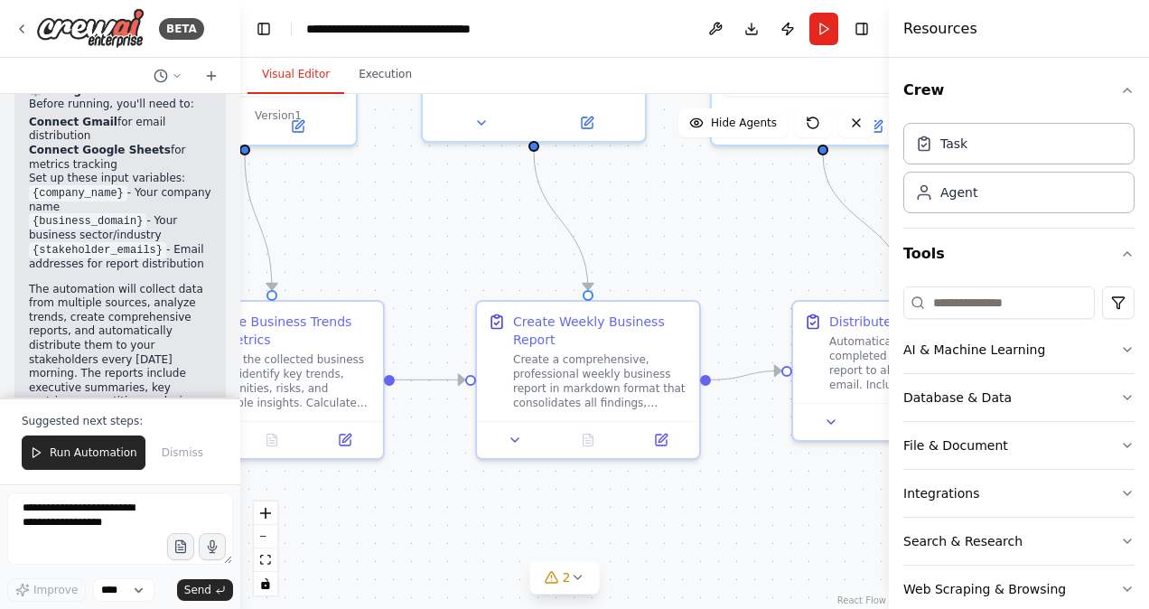
drag, startPoint x: 676, startPoint y: 523, endPoint x: 435, endPoint y: 522, distance: 240.2
click at [435, 522] on div ".deletable-edge-delete-btn { width: 20px; height: 20px; border: 0px solid #ffff…" at bounding box center [564, 351] width 648 height 515
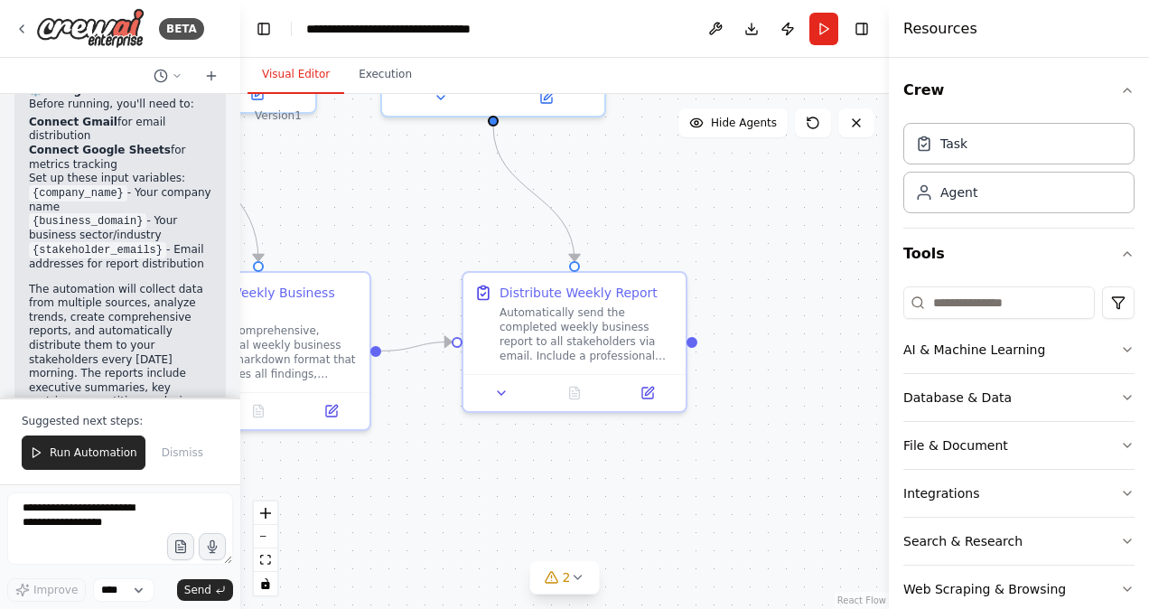
drag, startPoint x: 435, startPoint y: 498, endPoint x: 502, endPoint y: 498, distance: 66.8
click at [435, 498] on div ".deletable-edge-delete-btn { width: 20px; height: 20px; border: 0px solid #ffff…" at bounding box center [564, 351] width 648 height 515
drag, startPoint x: 513, startPoint y: 493, endPoint x: 709, endPoint y: 479, distance: 196.5
click at [710, 479] on div ".deletable-edge-delete-btn { width: 20px; height: 20px; border: 0px solid #ffff…" at bounding box center [564, 351] width 648 height 515
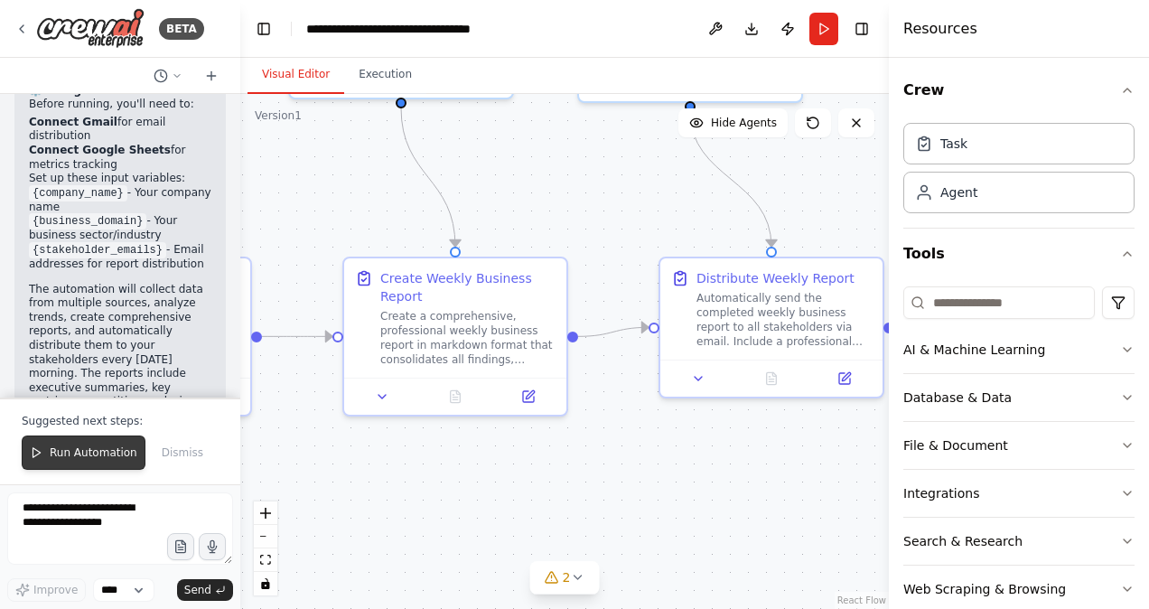
click at [101, 452] on span "Run Automation" at bounding box center [94, 452] width 88 height 14
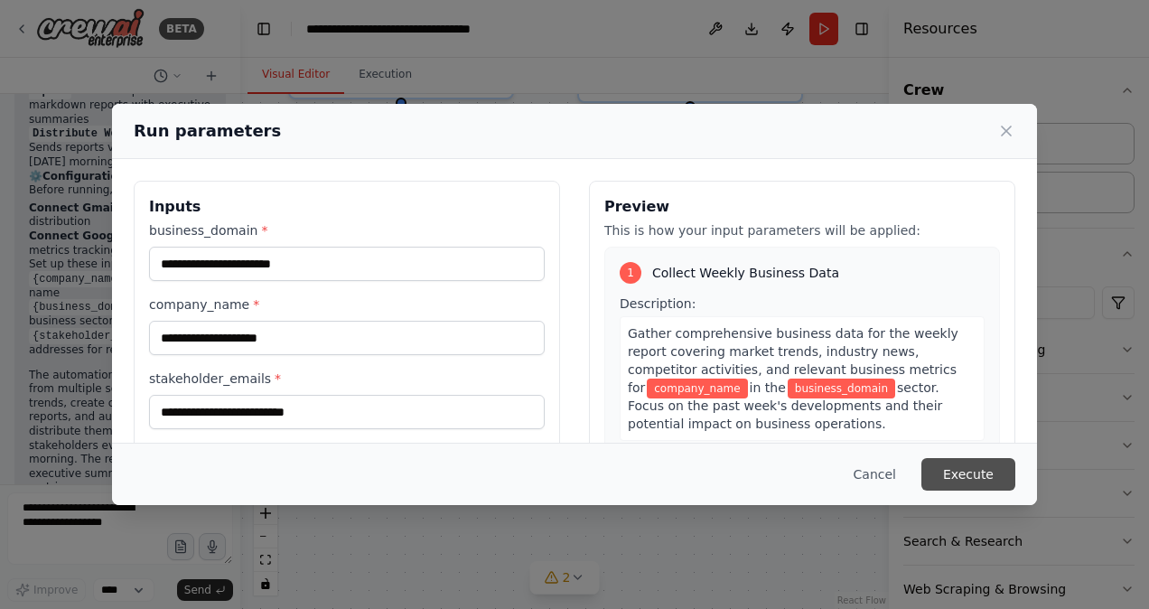
click at [977, 474] on button "Execute" at bounding box center [968, 474] width 94 height 33
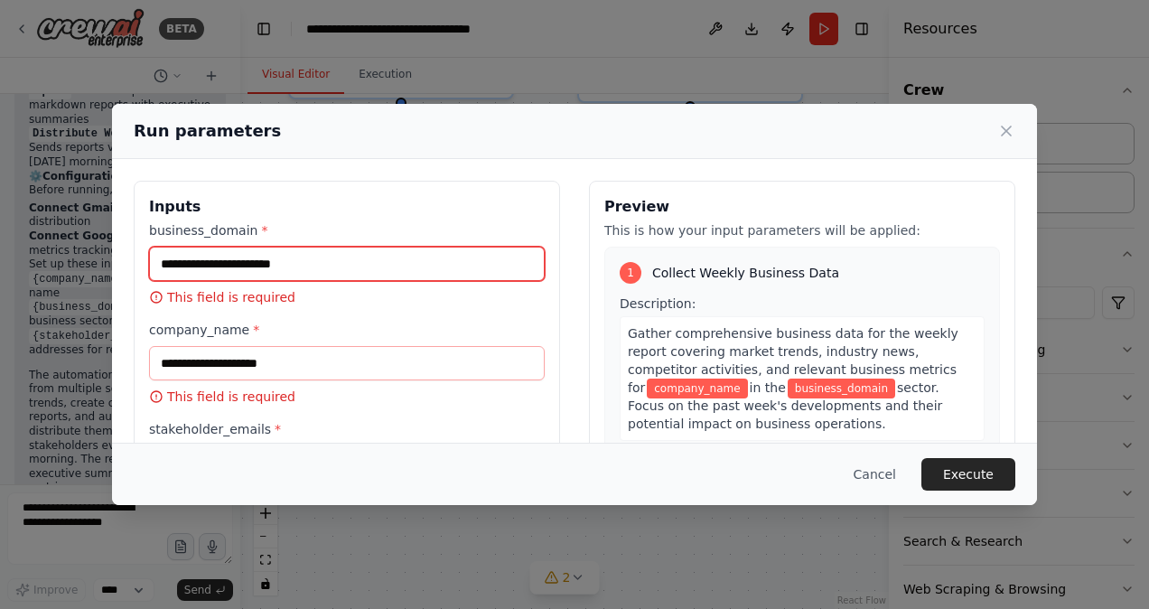
click at [194, 261] on input "business_domain *" at bounding box center [347, 264] width 396 height 34
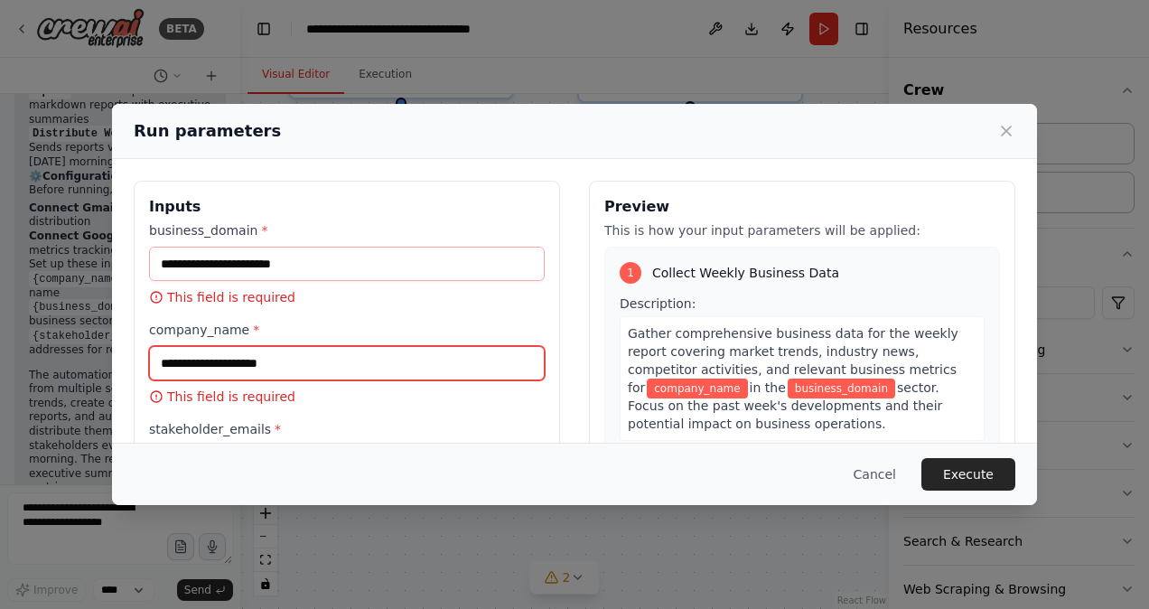
click at [197, 363] on input "company_name *" at bounding box center [347, 363] width 396 height 34
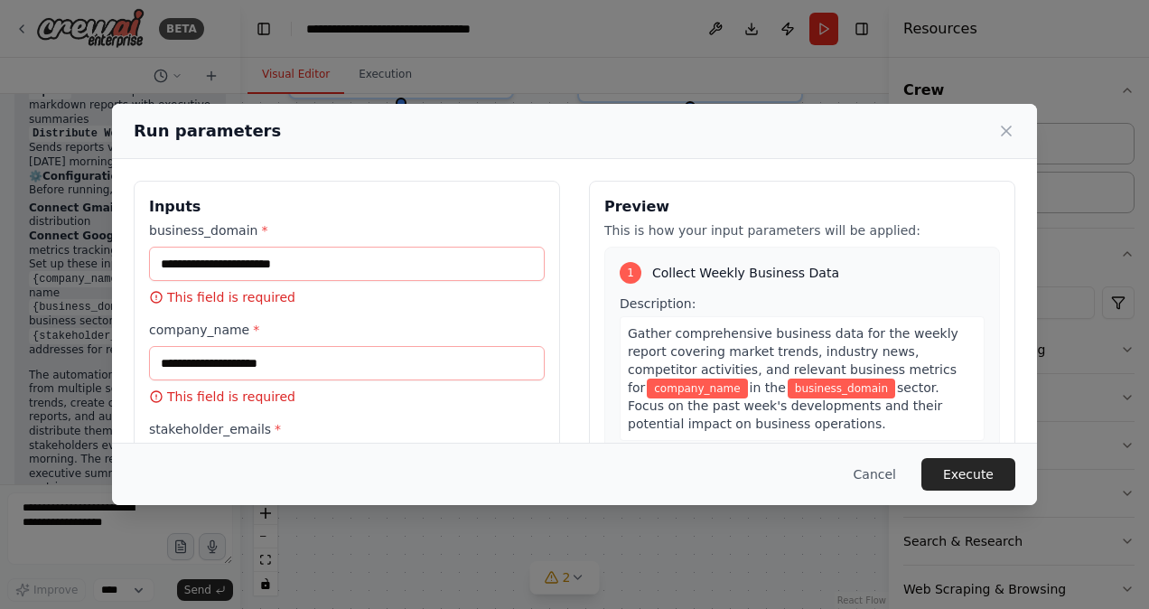
click at [344, 496] on div "Cancel Execute" at bounding box center [574, 474] width 925 height 62
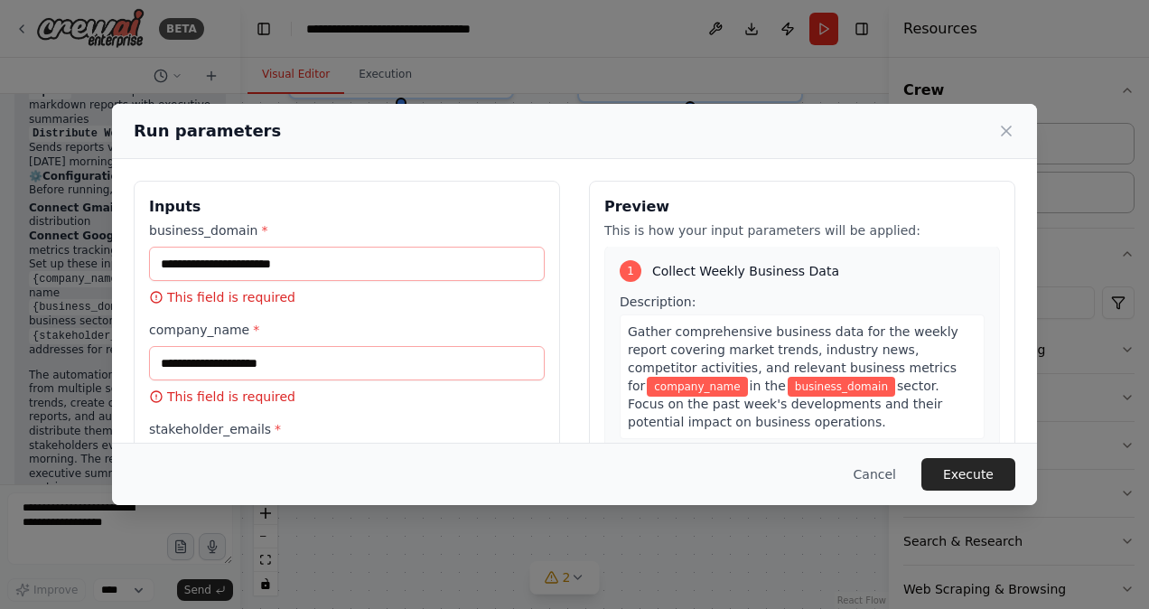
scroll to position [0, 0]
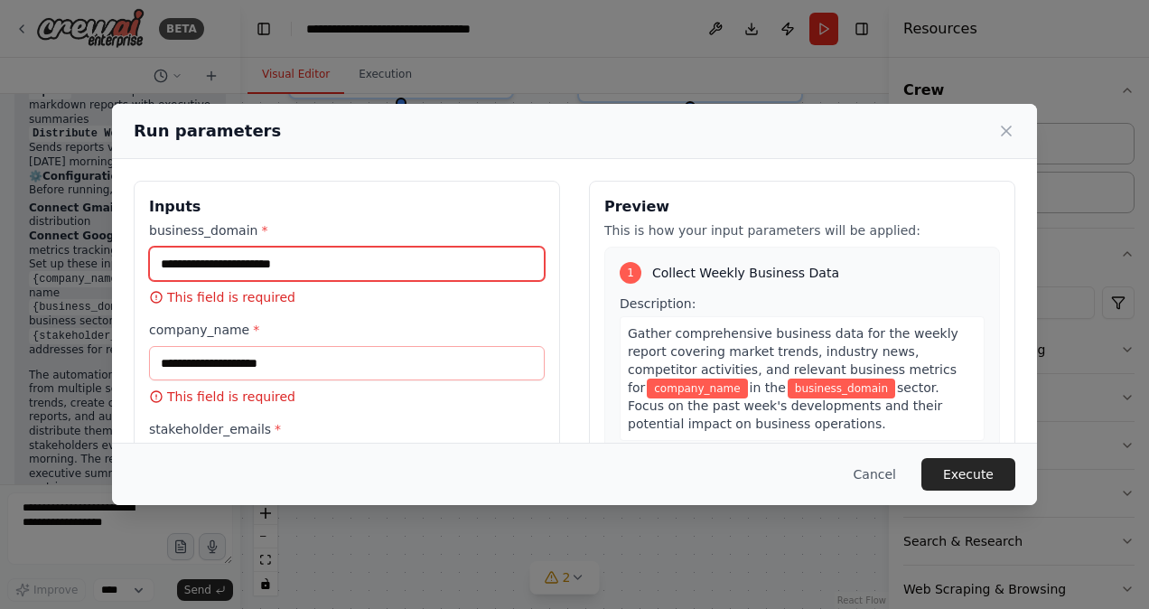
click at [256, 273] on input "business_domain *" at bounding box center [347, 264] width 396 height 34
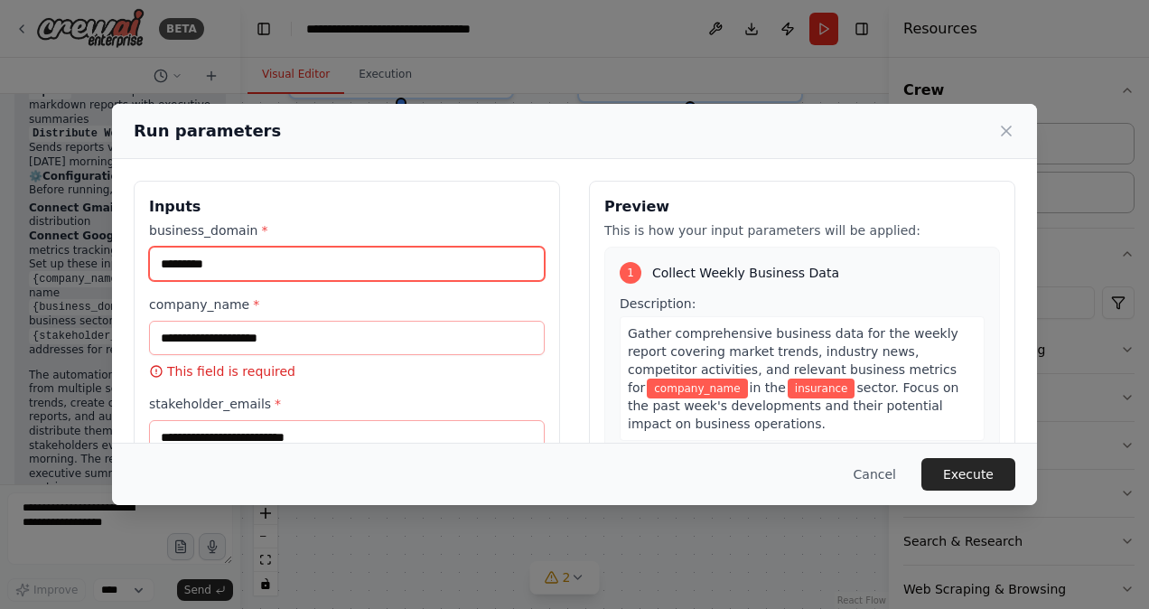
type input "*********"
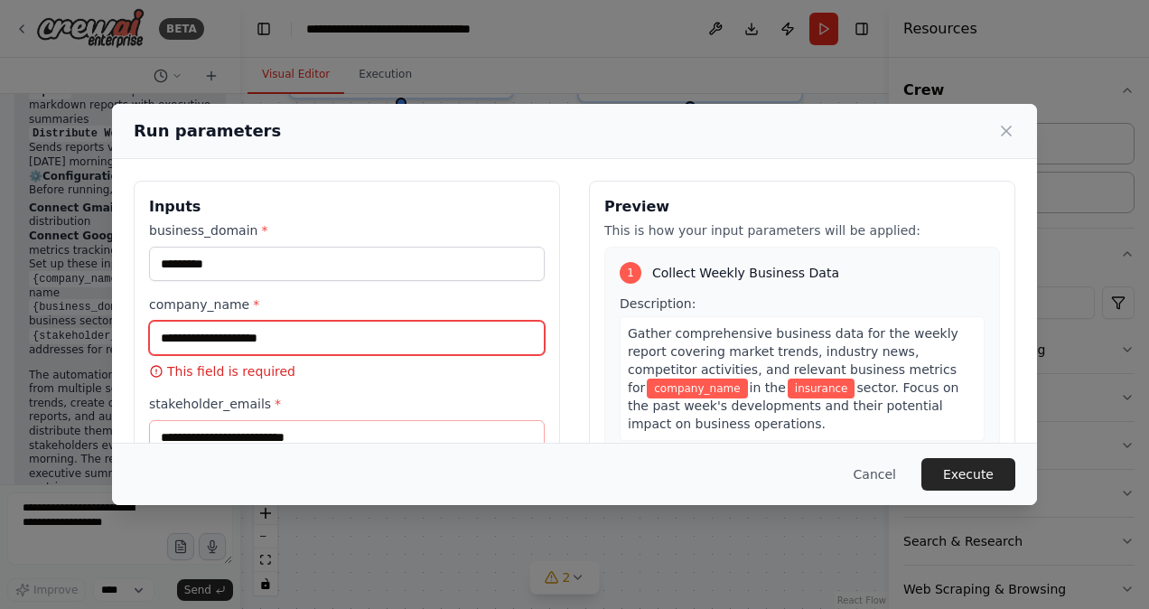
click at [210, 345] on input "company_name *" at bounding box center [347, 338] width 396 height 34
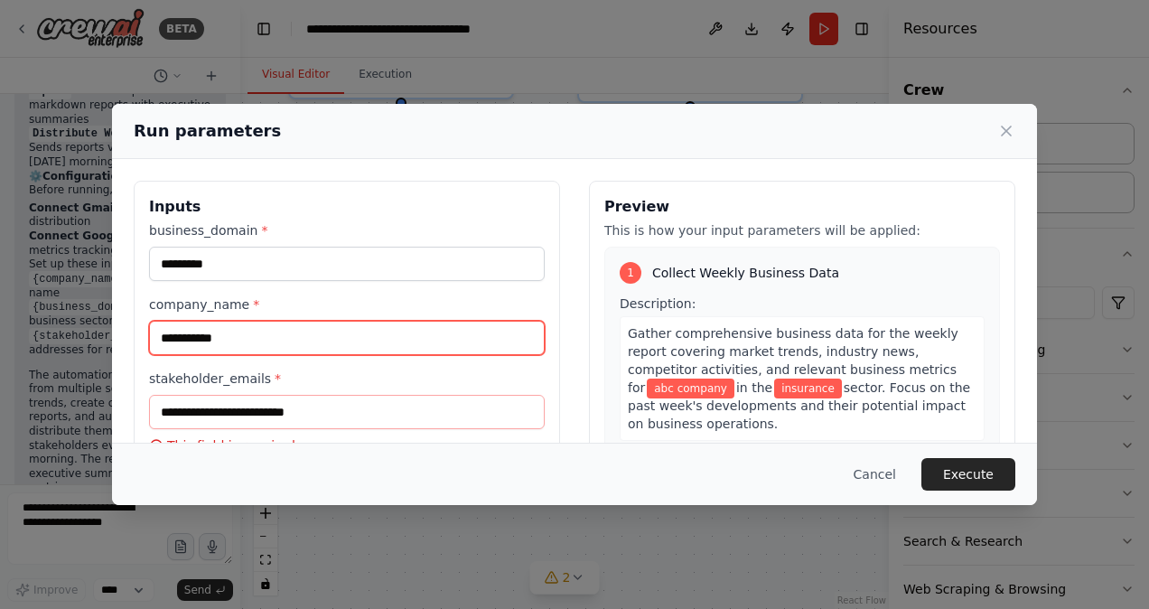
type input "**********"
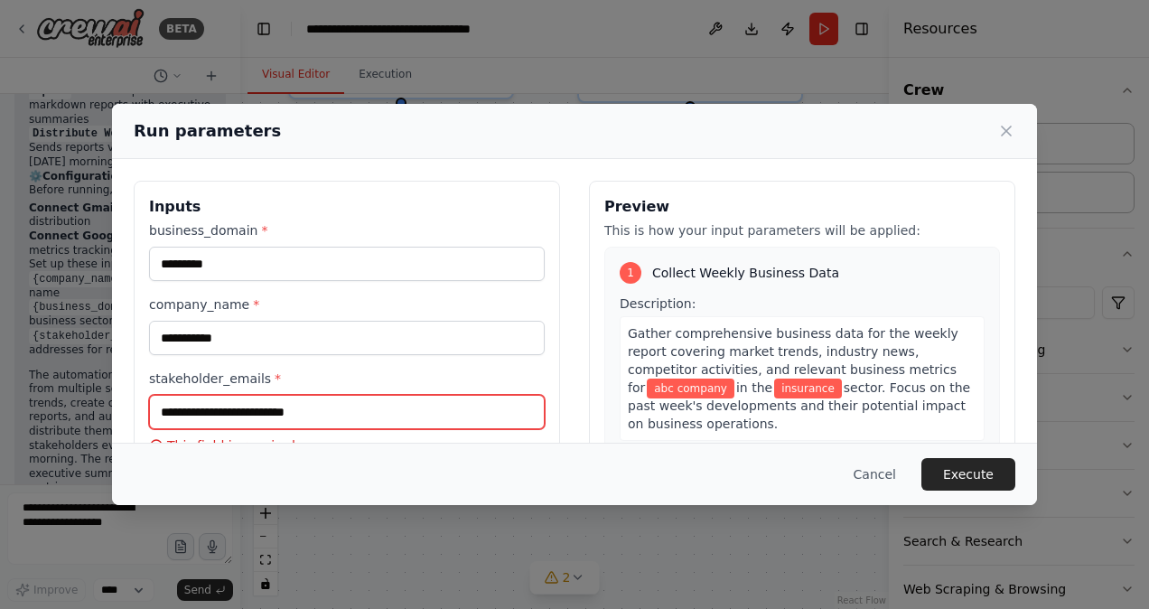
click at [276, 422] on input "stakeholder_emails *" at bounding box center [347, 412] width 396 height 34
type input "**********"
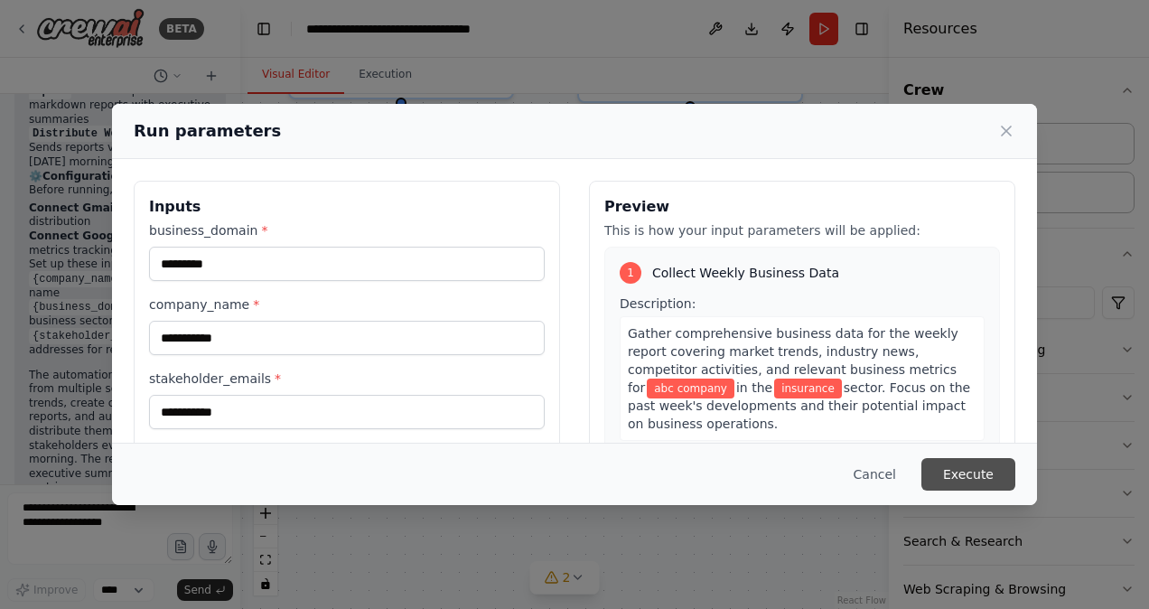
click at [972, 477] on button "Execute" at bounding box center [968, 474] width 94 height 33
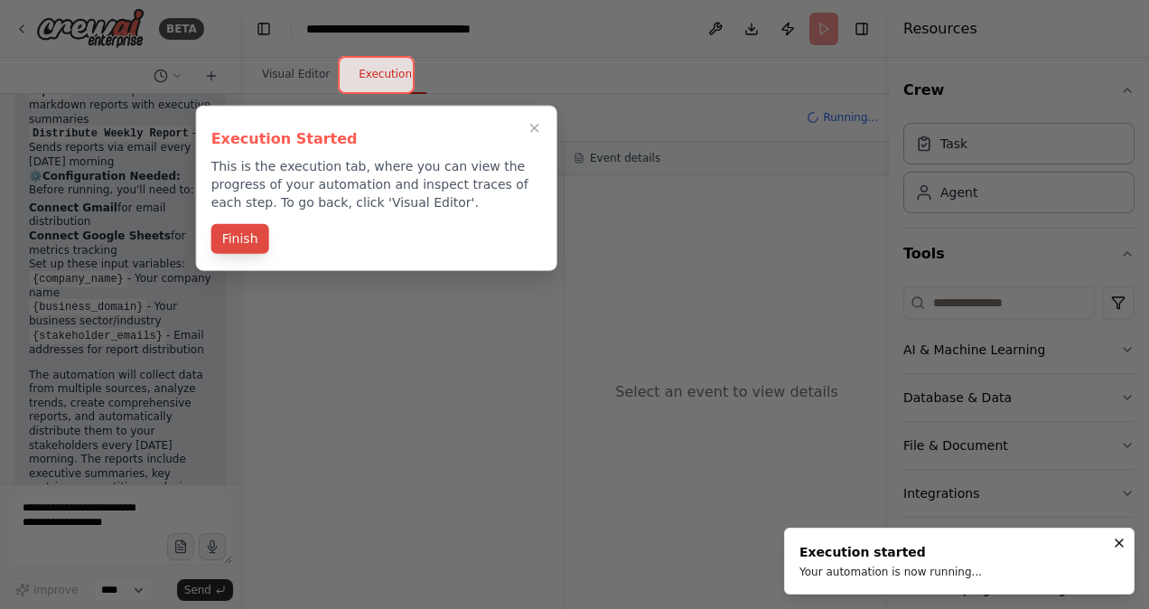
click at [247, 235] on button "Finish" at bounding box center [240, 239] width 58 height 30
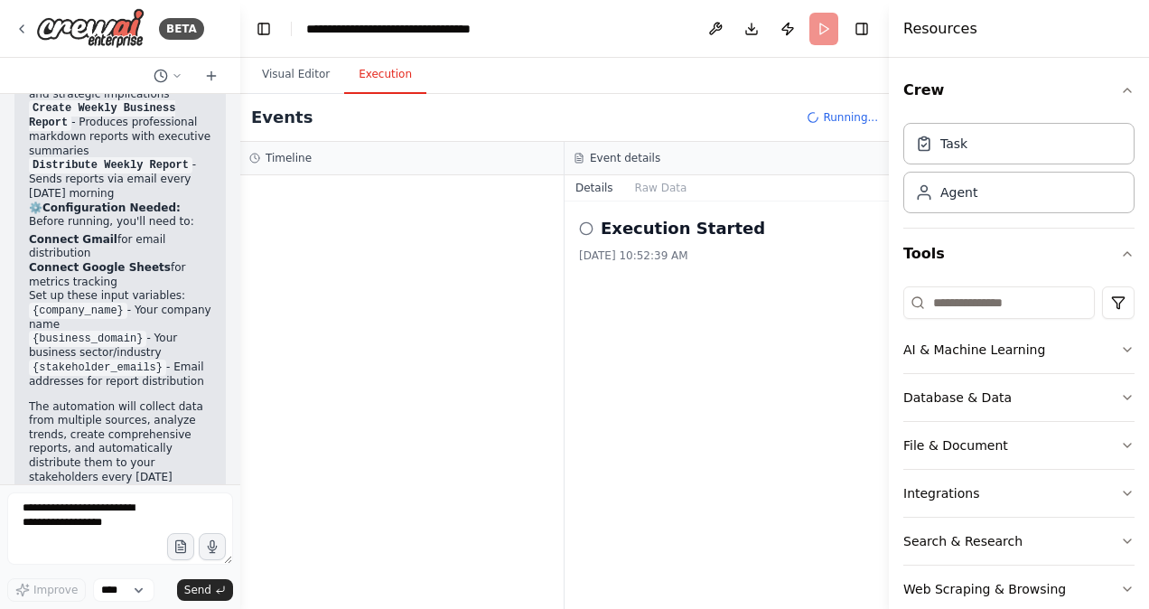
scroll to position [2129, 0]
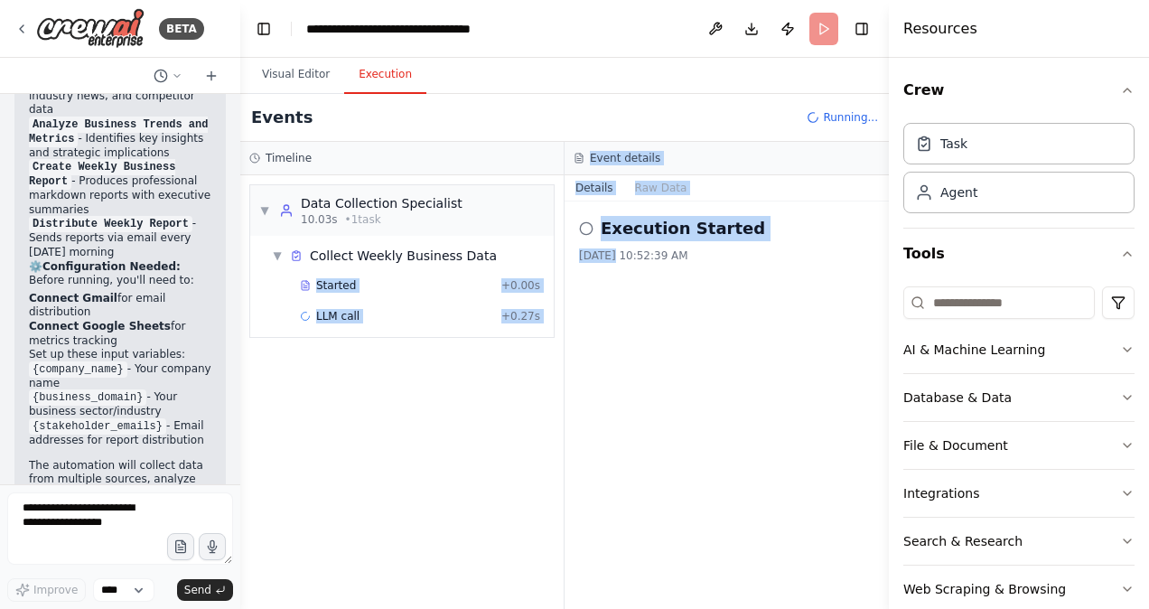
drag, startPoint x: 613, startPoint y: 495, endPoint x: 536, endPoint y: 471, distance: 80.3
click at [536, 471] on div "Timeline ▼ Data Collection Specialist 10.03s • 1 task ▼ Collect Weekly Business…" at bounding box center [564, 375] width 648 height 467
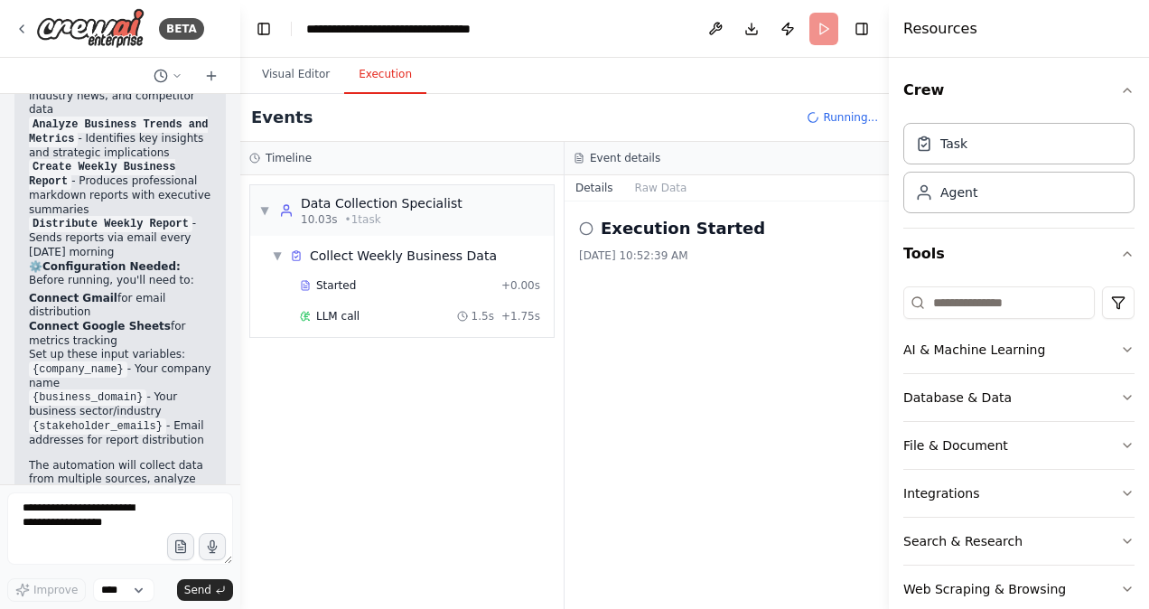
click at [625, 102] on div "Events Running..." at bounding box center [564, 118] width 648 height 48
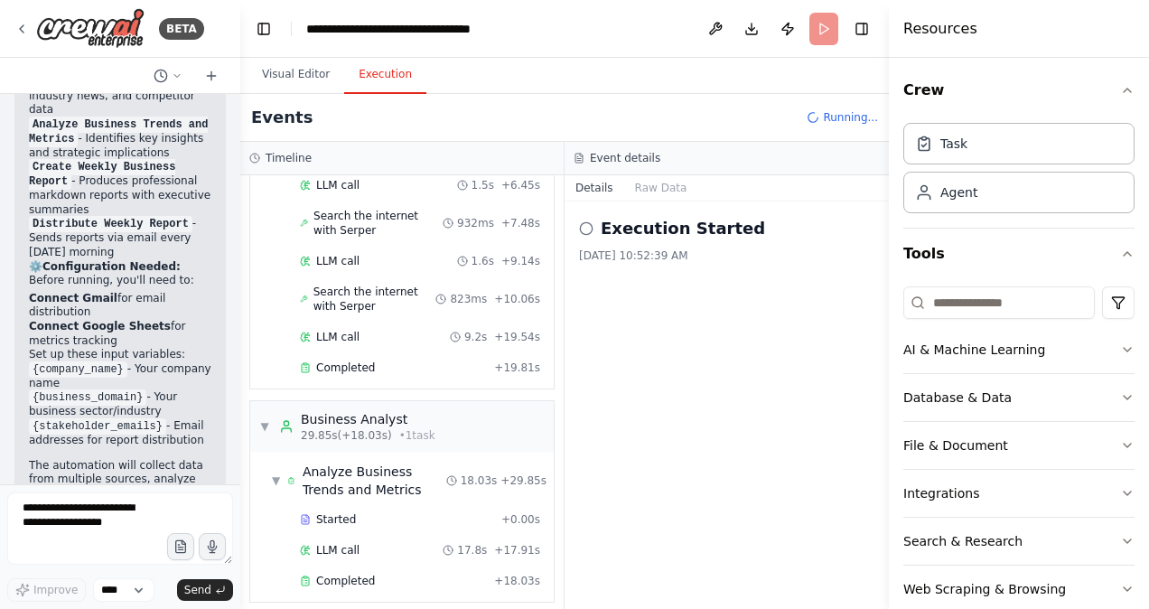
scroll to position [376, 0]
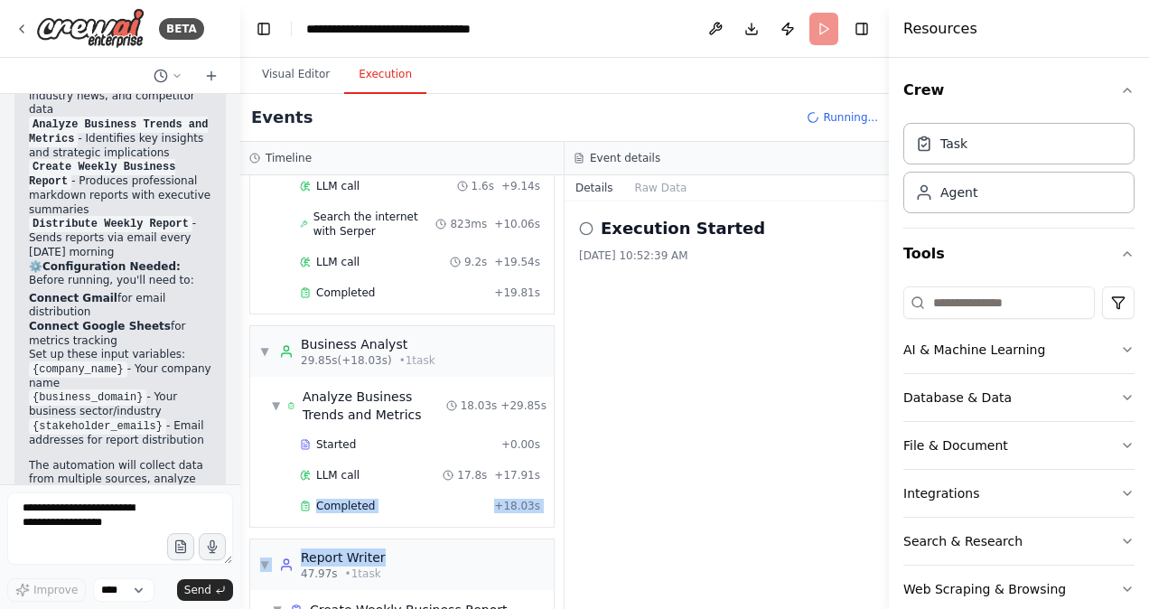
drag, startPoint x: 549, startPoint y: 466, endPoint x: 563, endPoint y: 554, distance: 88.6
click at [563, 554] on div "▼ Data Collection Specialist 10.03s (+19.81s) • 1 task ▼ Collect Weekly Busines…" at bounding box center [401, 391] width 323 height 433
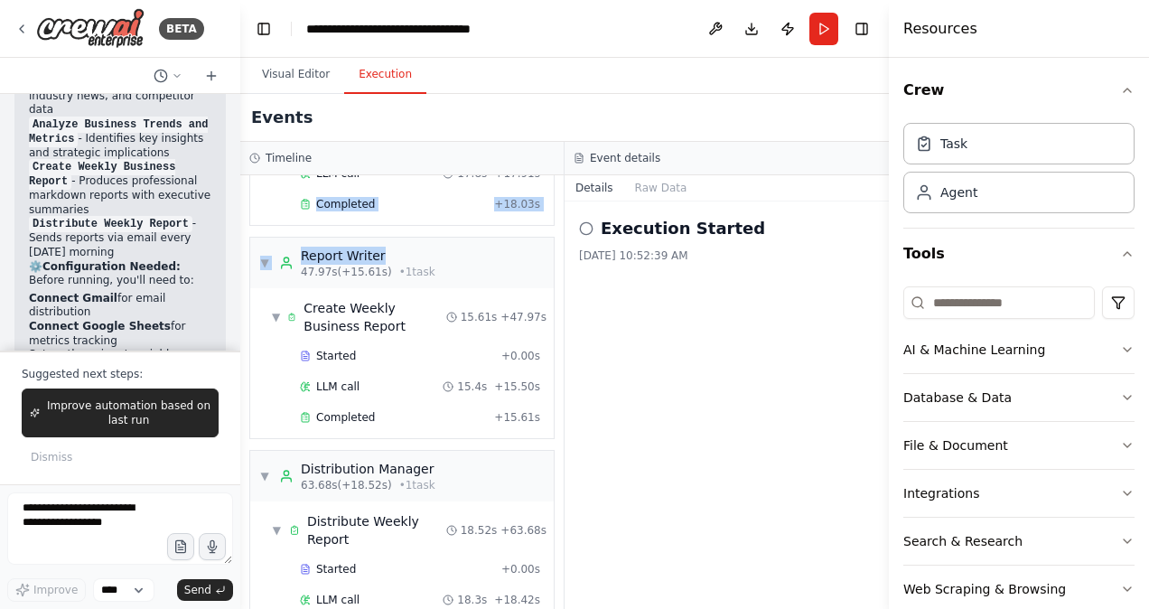
scroll to position [725, 0]
